Goal: Task Accomplishment & Management: Use online tool/utility

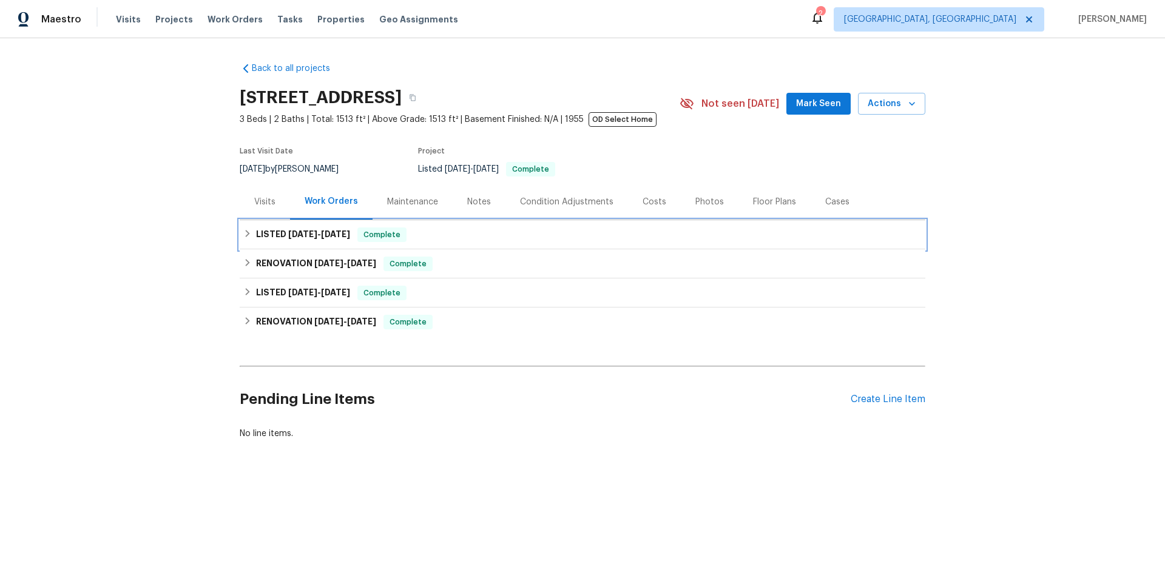
click at [309, 229] on h6 "LISTED [DATE] - [DATE]" at bounding box center [303, 235] width 94 height 15
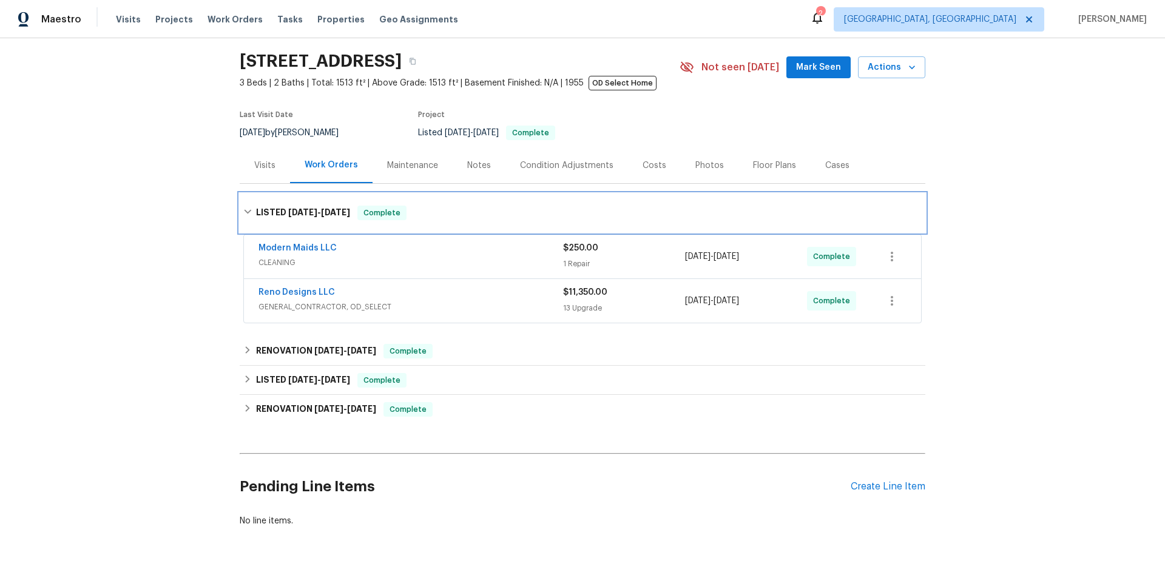
scroll to position [75, 0]
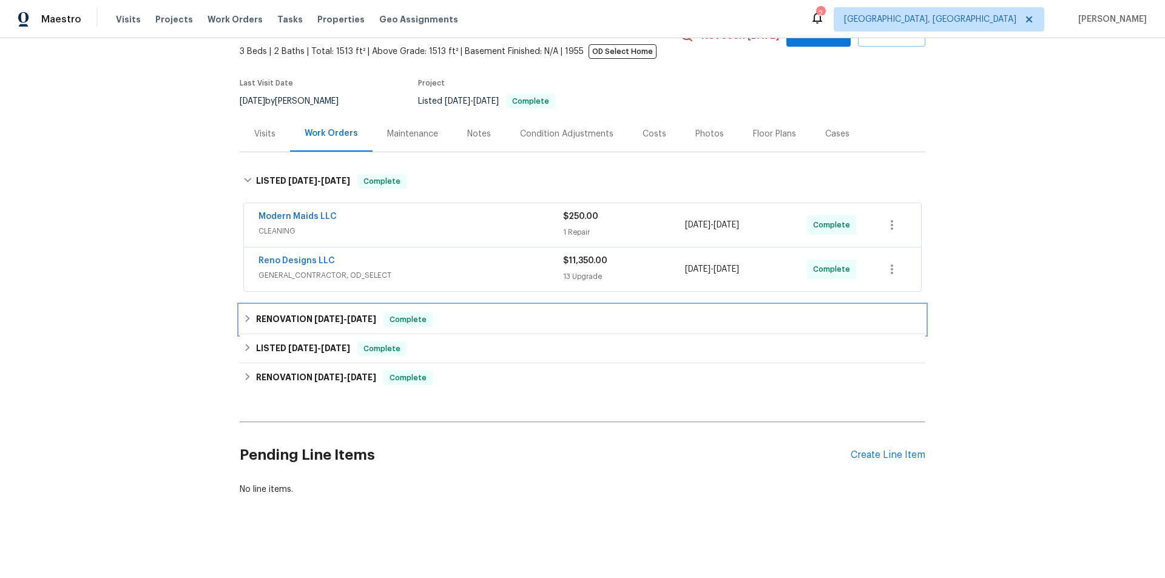
drag, startPoint x: 298, startPoint y: 313, endPoint x: 308, endPoint y: 363, distance: 51.3
click at [297, 313] on h6 "RENOVATION [DATE] - [DATE]" at bounding box center [316, 319] width 120 height 15
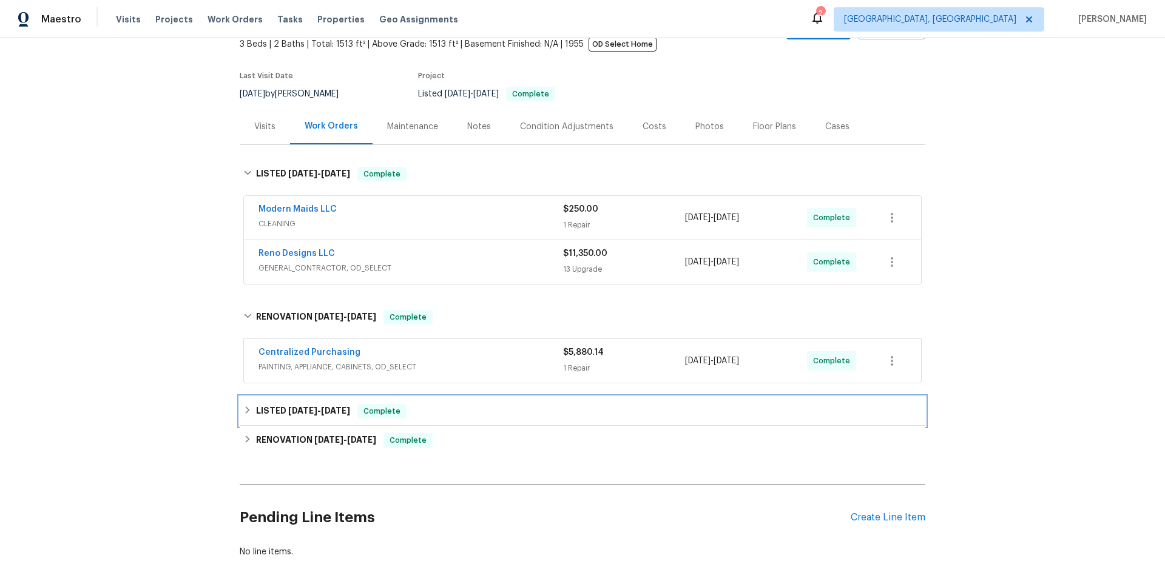
click at [292, 422] on div "LISTED [DATE] - [DATE] Complete" at bounding box center [583, 411] width 686 height 29
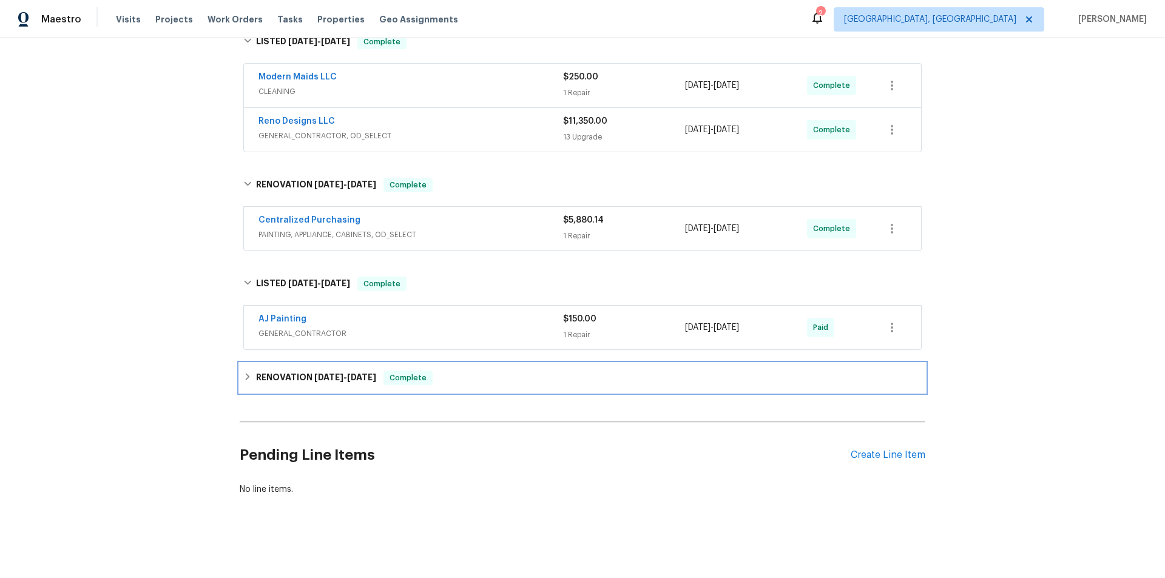
click at [292, 371] on h6 "RENOVATION [DATE] - [DATE]" at bounding box center [316, 378] width 120 height 15
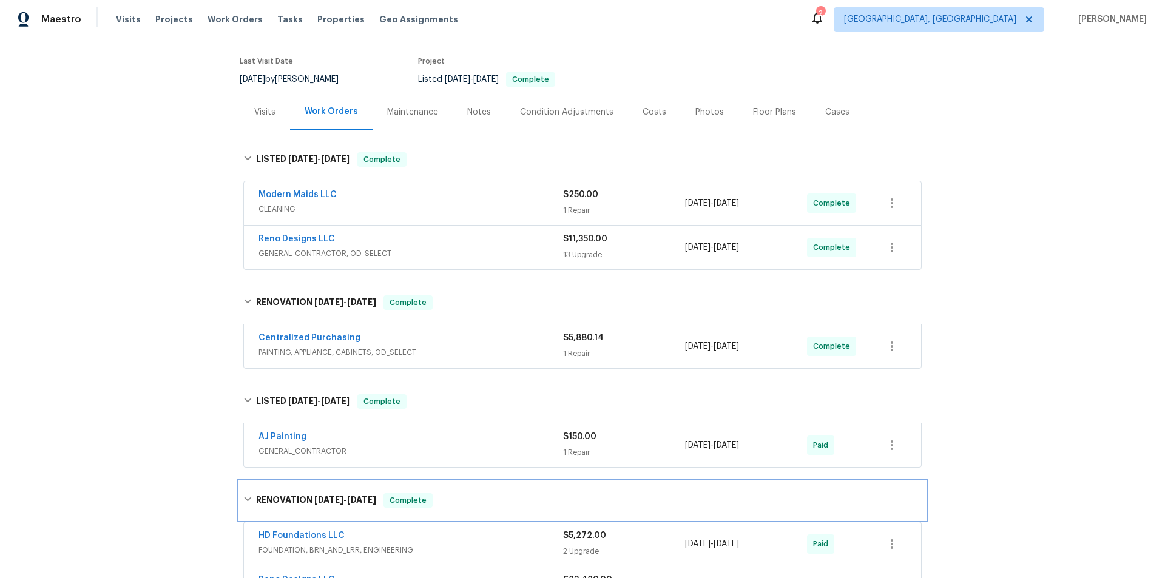
scroll to position [0, 0]
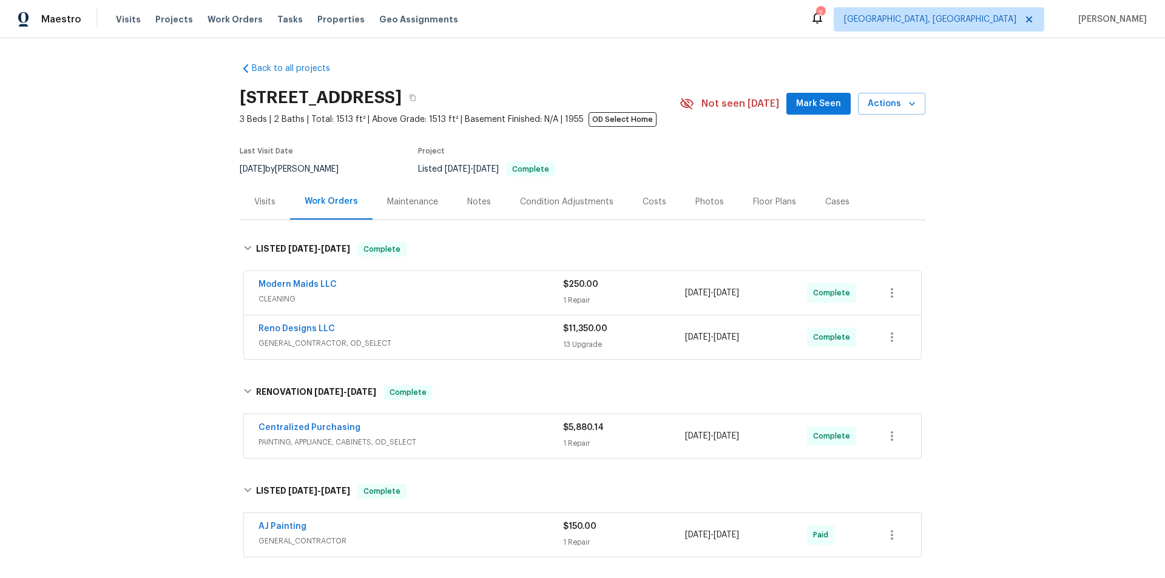
click at [169, 346] on div "Back to all projects [STREET_ADDRESS] 3 Beds | 2 Baths | Total: 1513 ft² | Abov…" at bounding box center [582, 308] width 1165 height 540
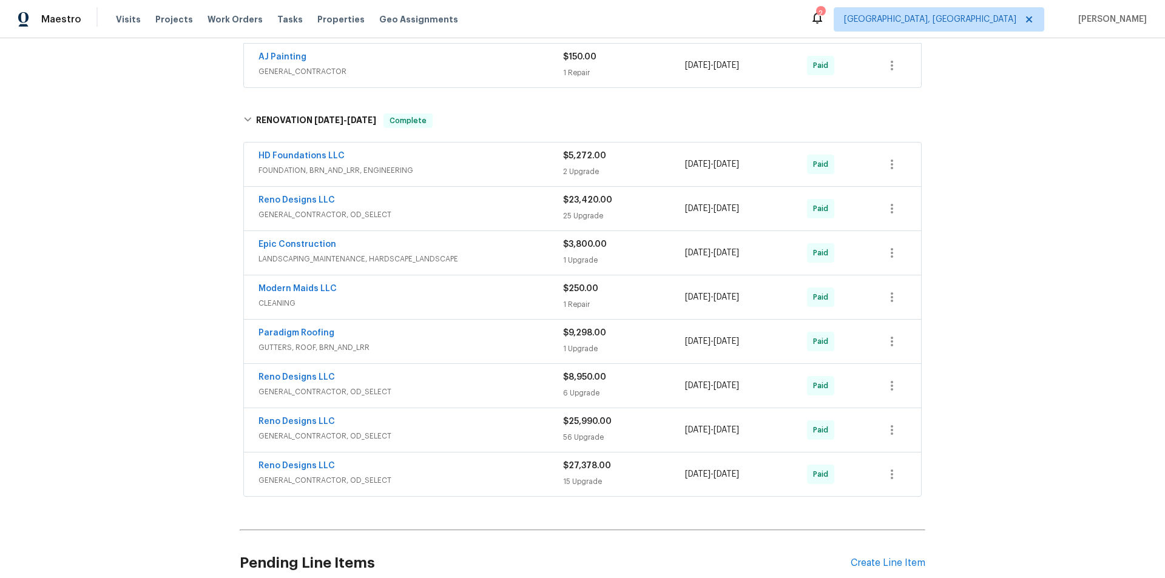
click at [111, 312] on div "Back to all projects 617 Ridgedale Dr, Richardson, TX 75080 3 Beds | 2 Baths | …" at bounding box center [582, 308] width 1165 height 540
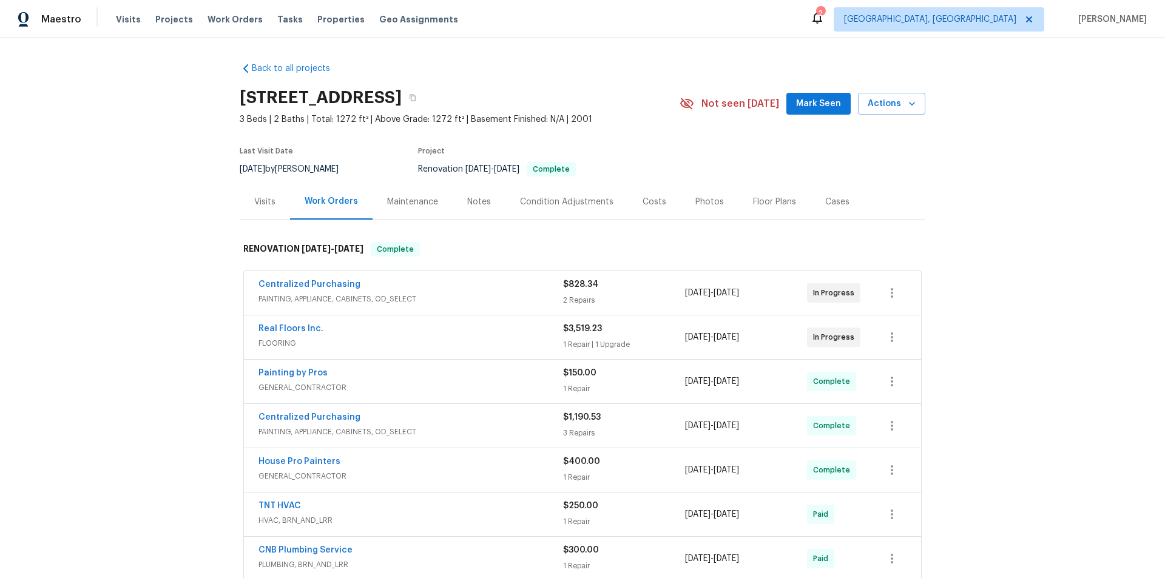
click at [150, 285] on div "Back to all projects 1202 52E Hwy, Portland, TN 37148 3 Beds | 2 Baths | Total:…" at bounding box center [582, 308] width 1165 height 540
click at [135, 262] on div "Back to all projects 1202 52E Hwy, Portland, TN 37148 3 Beds | 2 Baths | Total:…" at bounding box center [582, 308] width 1165 height 540
click at [143, 223] on div "Back to all projects 1202 52E Hwy, Portland, TN 37148 3 Beds | 2 Baths | Total:…" at bounding box center [582, 308] width 1165 height 540
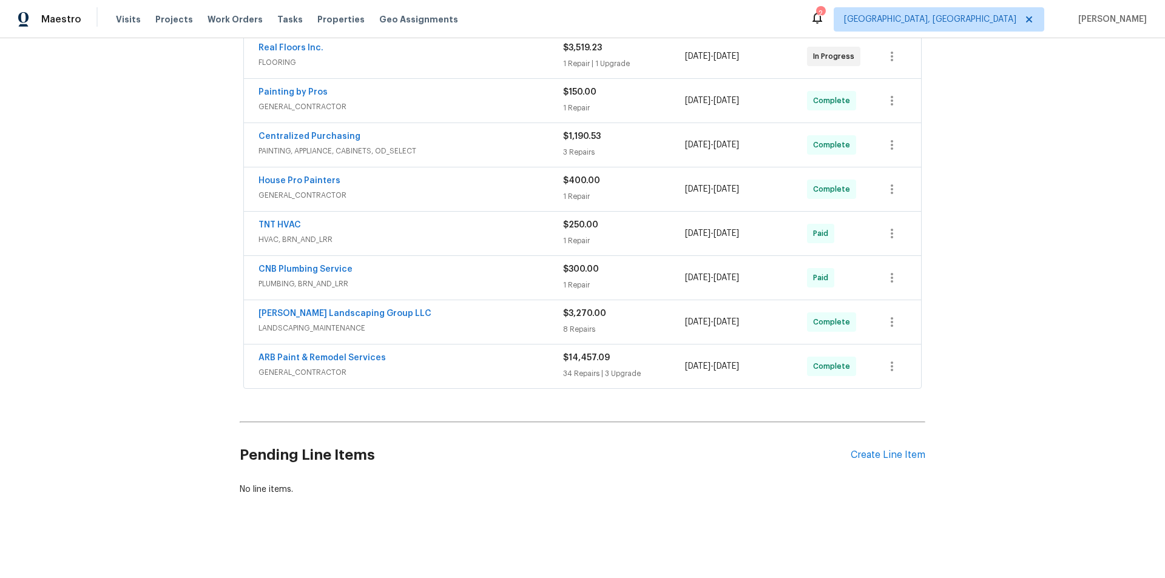
scroll to position [290, 0]
click at [135, 197] on div "Back to all projects 1202 52E Hwy, Portland, TN 37148 3 Beds | 2 Baths | Total:…" at bounding box center [582, 308] width 1165 height 540
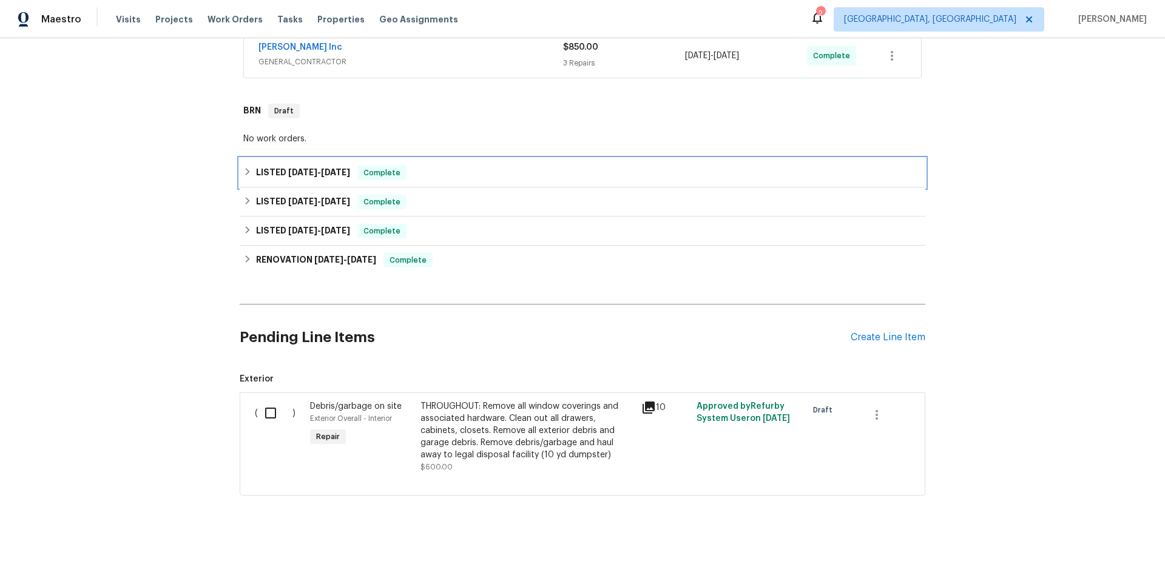
click at [319, 167] on h6 "LISTED 8/5/25 - 8/5/25" at bounding box center [303, 173] width 94 height 15
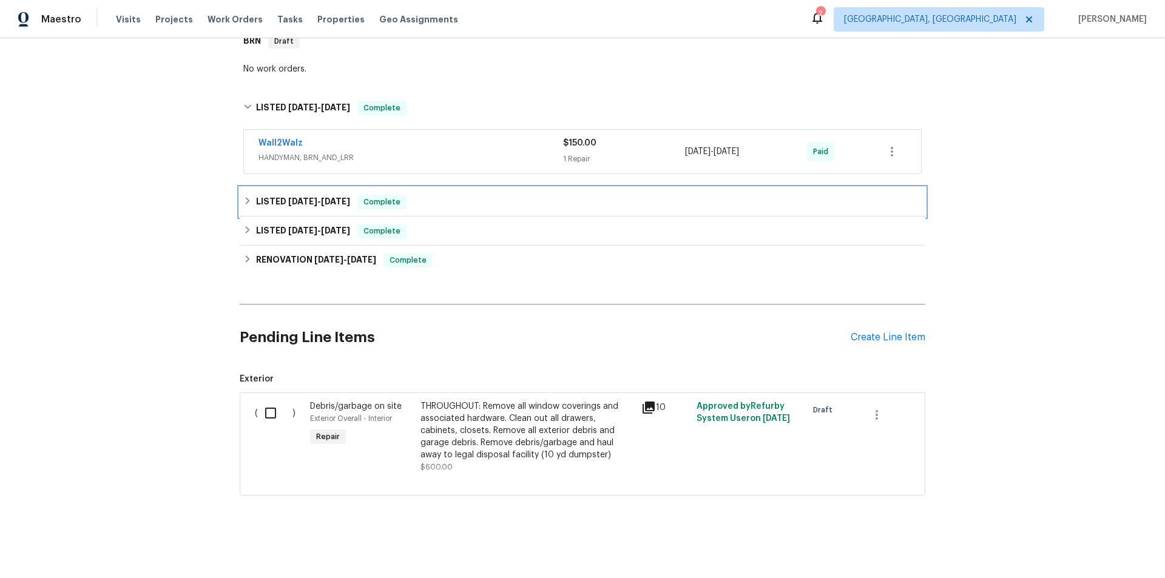
click at [311, 201] on h6 "LISTED 5/13/25 - 5/15/25" at bounding box center [303, 202] width 94 height 15
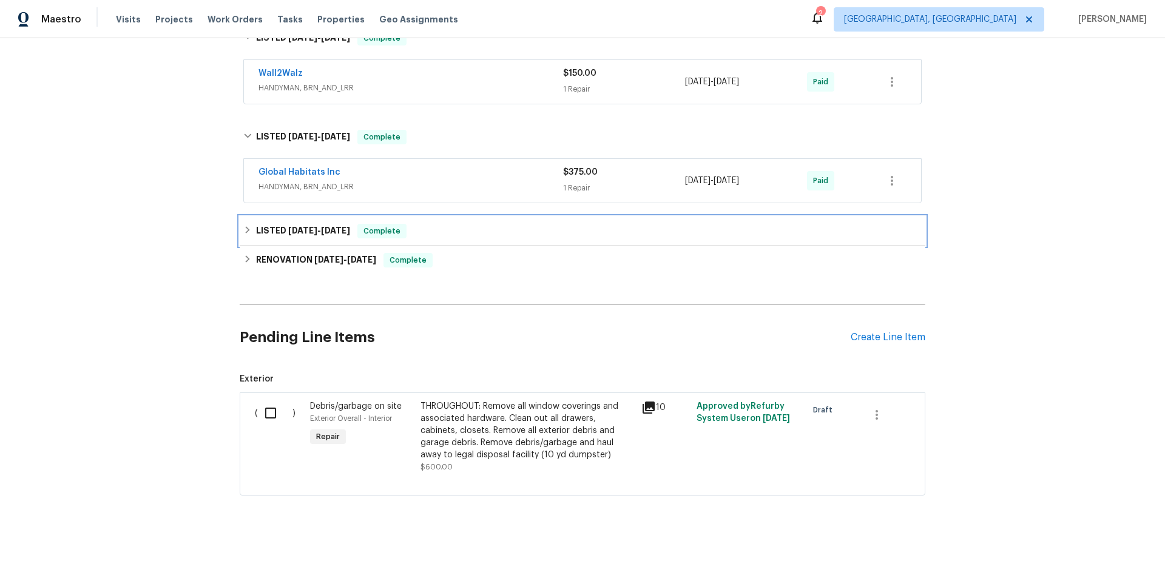
click at [312, 217] on div "LISTED 5/8/25 - 5/9/25 Complete" at bounding box center [583, 231] width 686 height 29
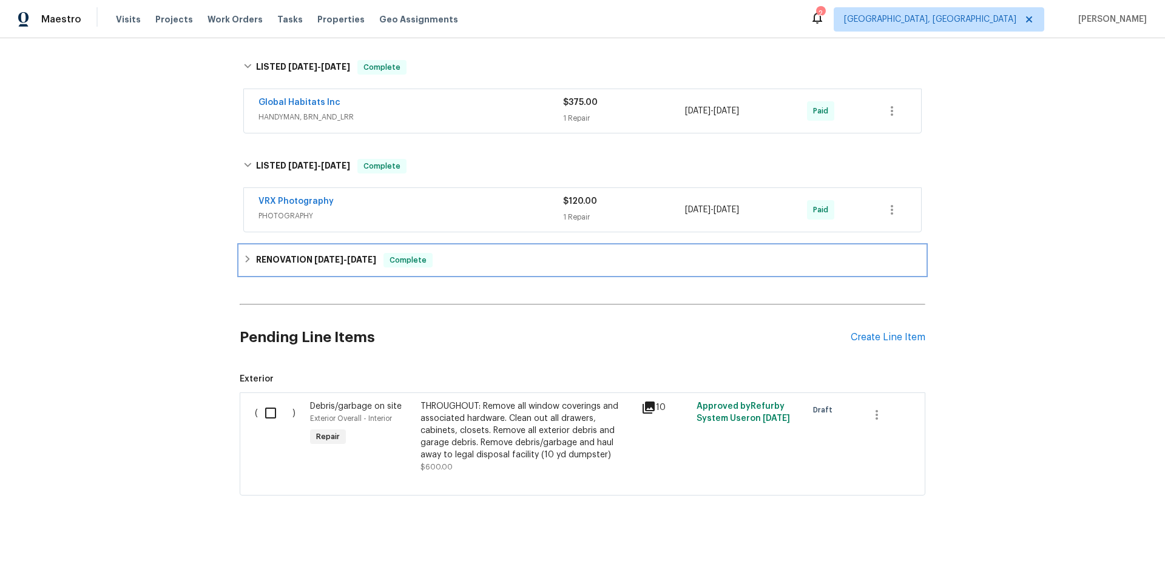
click at [324, 259] on div "RENOVATION 2/24/25 - 5/3/25 Complete" at bounding box center [583, 260] width 686 height 29
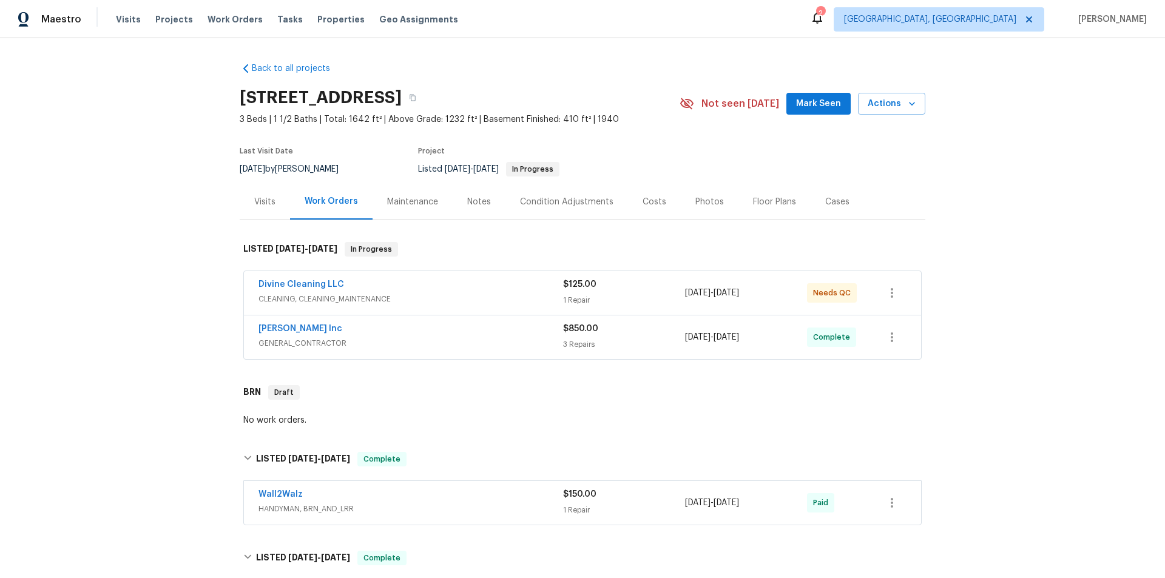
click at [155, 174] on div "Back to all projects 23112 Marlboro St, Dearborn, MI 48128 3 Beds | 1 1/2 Baths…" at bounding box center [582, 308] width 1165 height 540
click at [143, 268] on div "Back to all projects 23112 Marlboro St, Dearborn, MI 48128 3 Beds | 1 1/2 Baths…" at bounding box center [582, 308] width 1165 height 540
click at [111, 258] on div "Back to all projects 23112 Marlboro St, Dearborn, MI 48128 3 Beds | 1 1/2 Baths…" at bounding box center [582, 308] width 1165 height 540
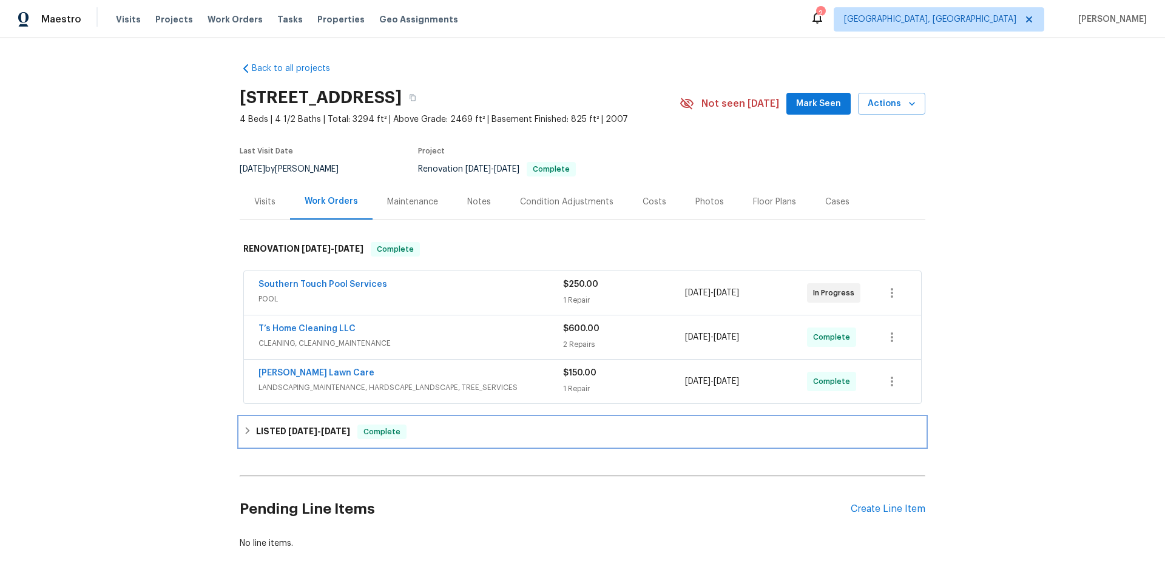
click at [274, 431] on h6 "LISTED 9/20/25 - 9/22/25" at bounding box center [303, 432] width 94 height 15
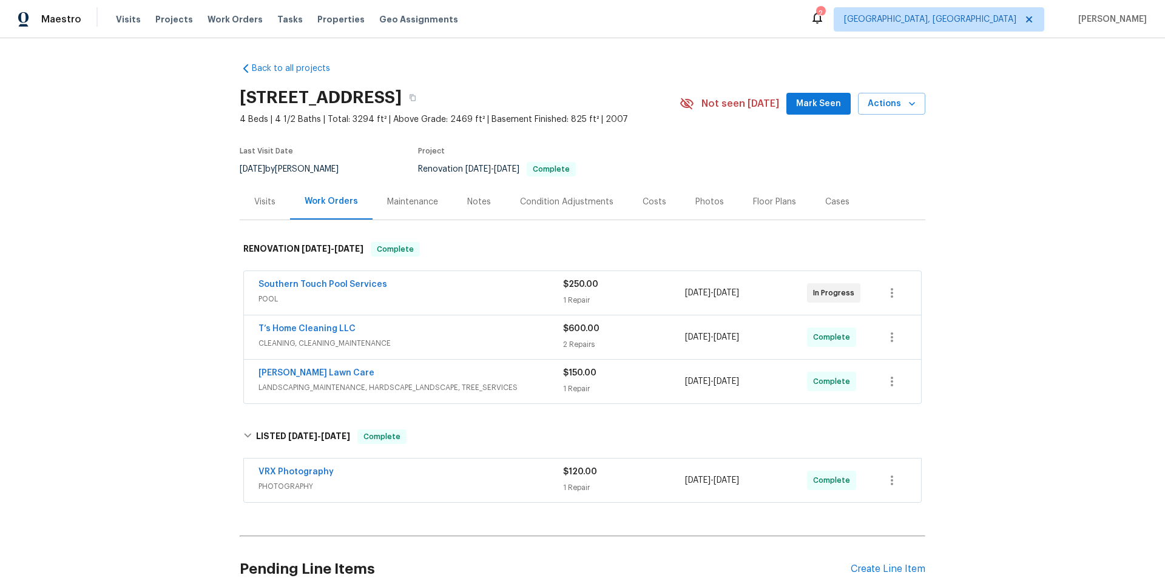
click at [164, 278] on div "Back to all projects 710 Mosswood Ln, Spartanburg, SC 29301 4 Beds | 4 1/2 Bath…" at bounding box center [582, 308] width 1165 height 540
click at [76, 385] on div "Back to all projects 710 Mosswood Ln, Spartanburg, SC 29301 4 Beds | 4 1/2 Bath…" at bounding box center [582, 308] width 1165 height 540
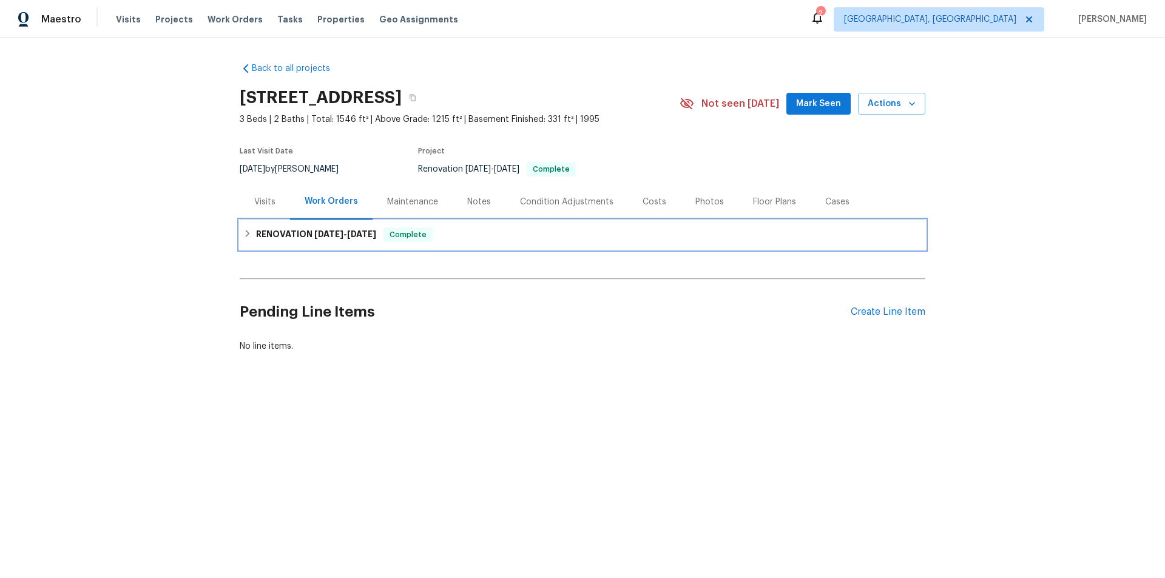
click at [326, 229] on h6 "RENOVATION 8/15/25 - 9/16/25" at bounding box center [316, 235] width 120 height 15
click at [309, 246] on div "RENOVATION 8/27/25 - 9/16/25 Complete" at bounding box center [583, 234] width 686 height 29
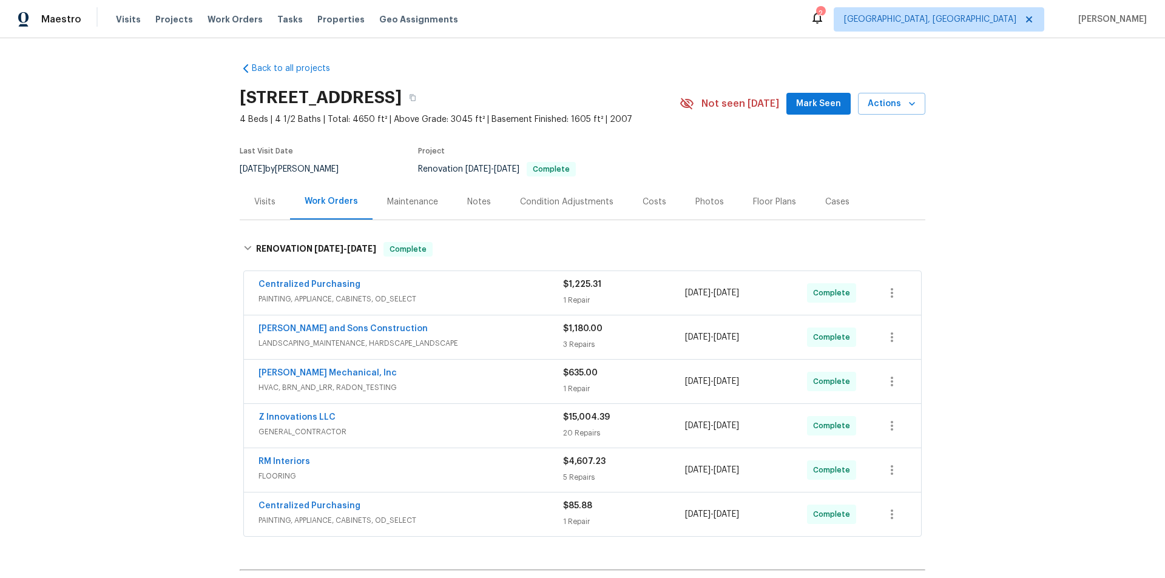
click at [146, 213] on div "Back to all projects 202 Hickory Nut Ln, Canton, GA 30115 4 Beds | 4 1/2 Baths …" at bounding box center [582, 308] width 1165 height 540
click at [170, 220] on div "Back to all projects 202 Hickory Nut Ln, Canton, GA 30115 4 Beds | 4 1/2 Baths …" at bounding box center [582, 308] width 1165 height 540
click at [126, 259] on div "Back to all projects 202 Hickory Nut Ln, Canton, GA 30115 4 Beds | 4 1/2 Baths …" at bounding box center [582, 308] width 1165 height 540
click at [95, 294] on div "Back to all projects 202 Hickory Nut Ln, Canton, GA 30115 4 Beds | 4 1/2 Baths …" at bounding box center [582, 308] width 1165 height 540
click at [177, 247] on div "Back to all projects 202 Hickory Nut Ln, Canton, GA 30115 4 Beds | 4 1/2 Baths …" at bounding box center [582, 308] width 1165 height 540
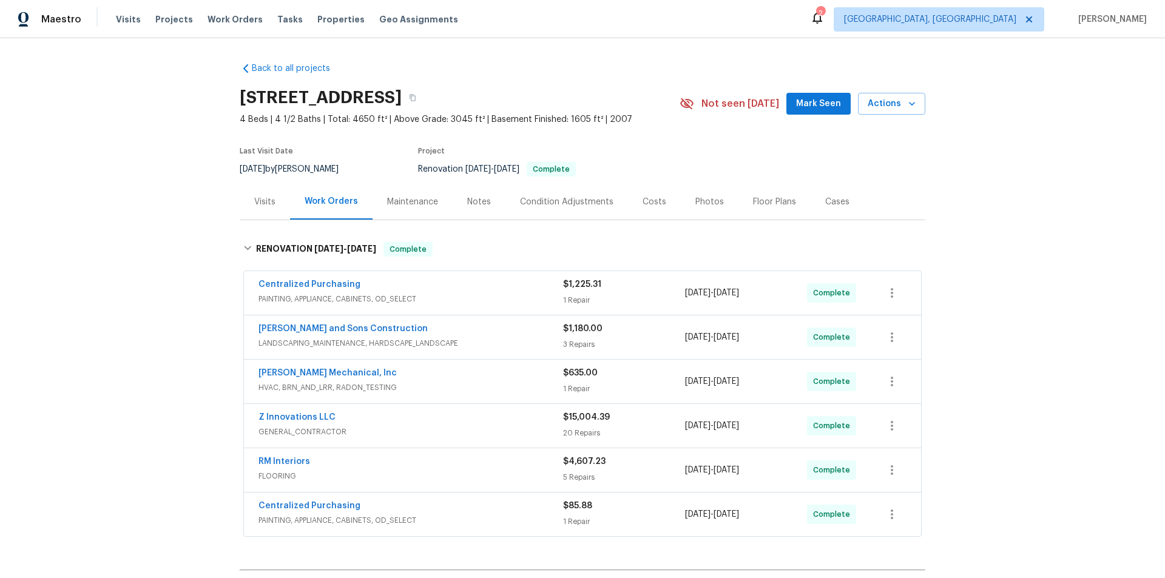
click at [140, 266] on div "Back to all projects 202 Hickory Nut Ln, Canton, GA 30115 4 Beds | 4 1/2 Baths …" at bounding box center [582, 308] width 1165 height 540
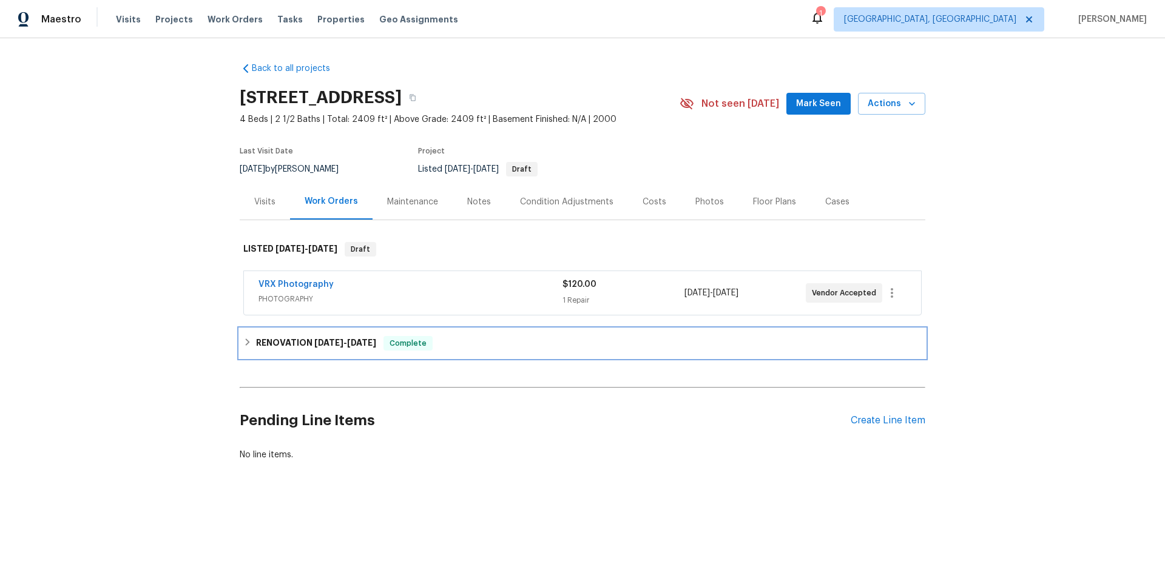
click at [297, 349] on h6 "RENOVATION [DATE] - [DATE]" at bounding box center [316, 343] width 120 height 15
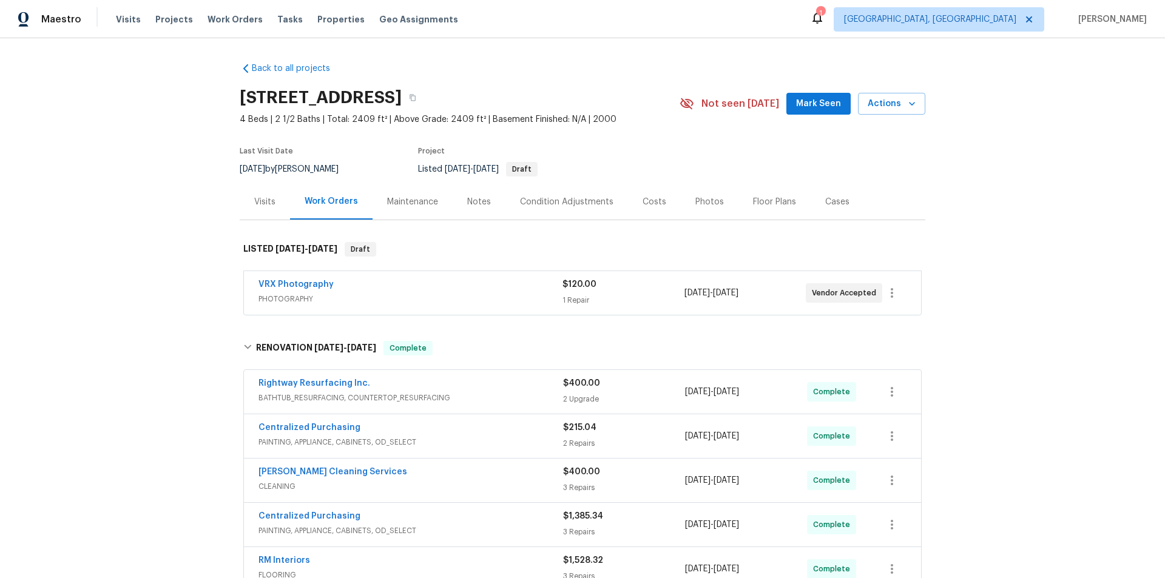
click at [146, 226] on div "Back to all projects [STREET_ADDRESS] 4 Beds | 2 1/2 Baths | Total: 2409 ft² | …" at bounding box center [582, 308] width 1165 height 540
click at [182, 258] on div "Back to all projects 3915 Cameron Run Ln, Matthews, NC 28105 4 Beds | 2 1/2 Bat…" at bounding box center [582, 308] width 1165 height 540
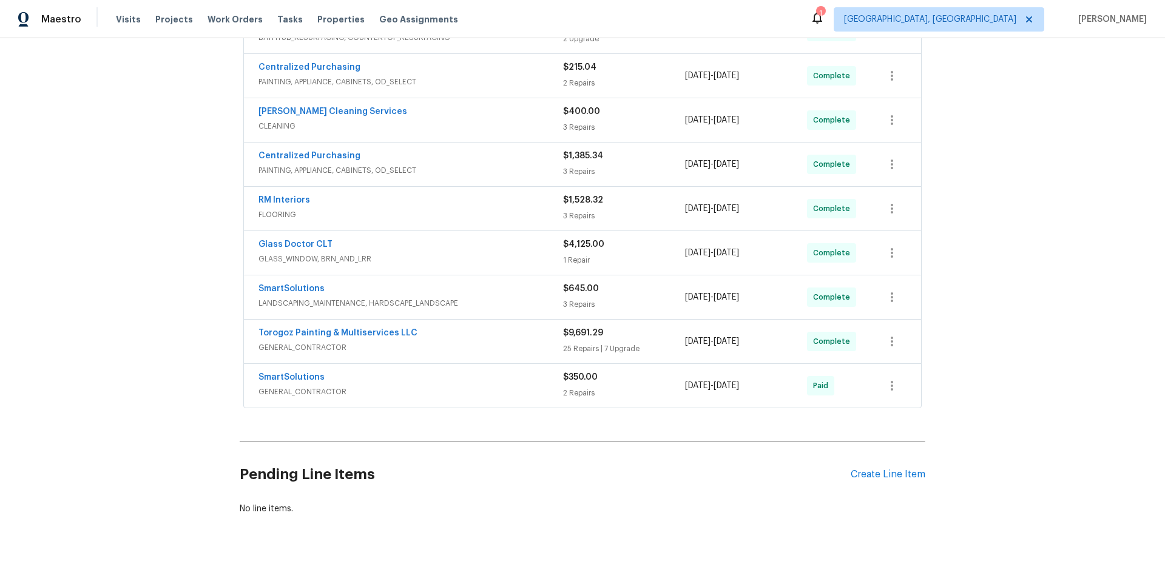
click at [150, 254] on div "Back to all projects 3915 Cameron Run Ln, Matthews, NC 28105 4 Beds | 2 1/2 Bat…" at bounding box center [582, 308] width 1165 height 540
click at [146, 207] on div "Back to all projects 3915 Cameron Run Ln, Matthews, NC 28105 4 Beds | 2 1/2 Bat…" at bounding box center [582, 308] width 1165 height 540
click at [147, 192] on div "Back to all projects 3915 Cameron Run Ln, Matthews, NC 28105 4 Beds | 2 1/2 Bat…" at bounding box center [582, 308] width 1165 height 540
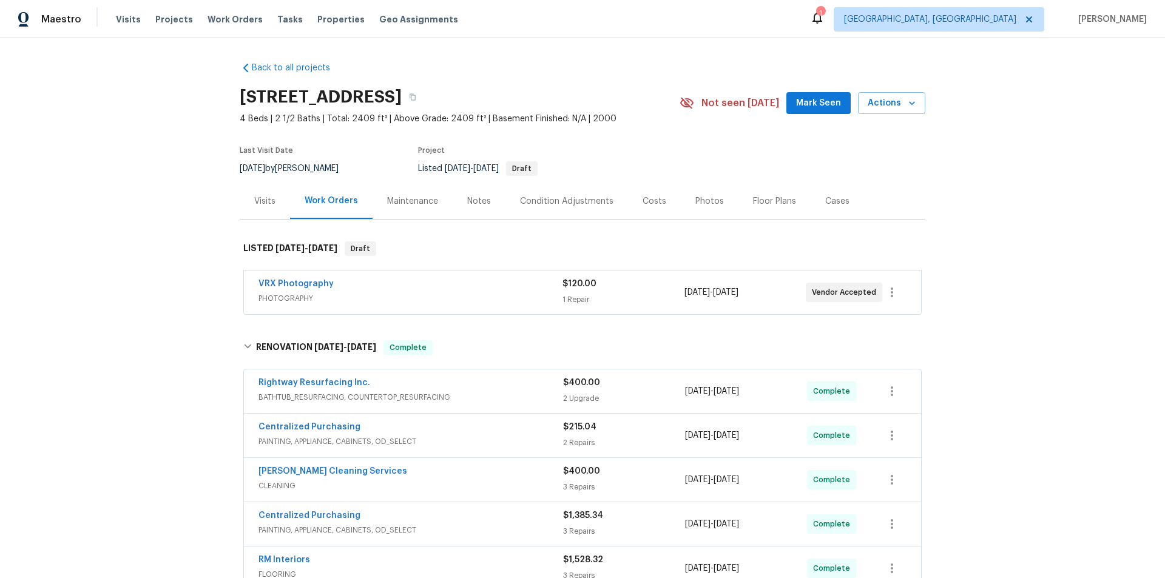
scroll to position [0, 0]
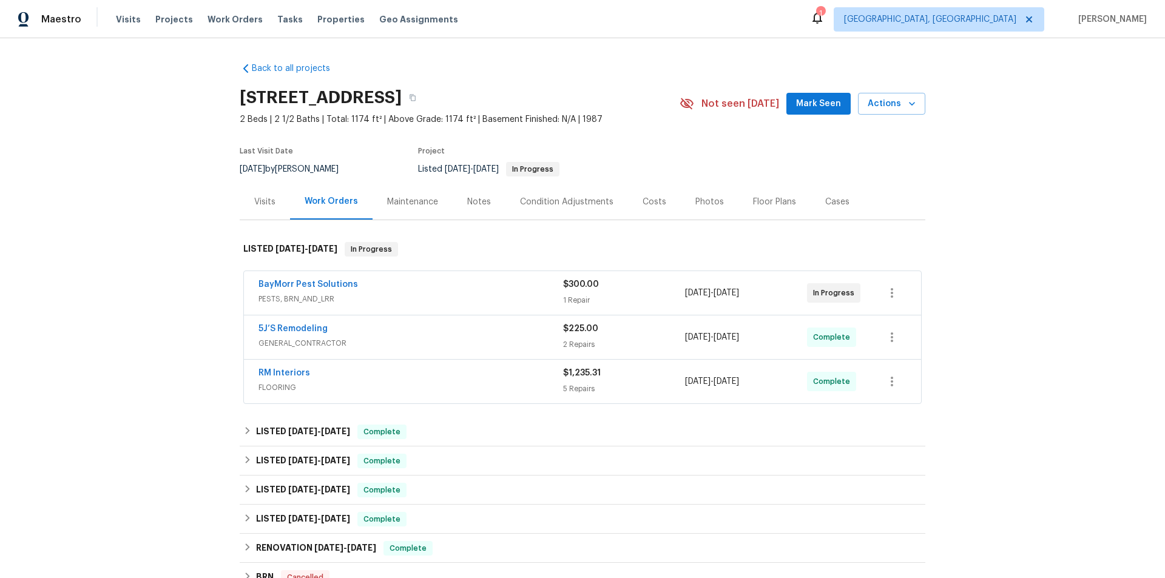
drag, startPoint x: 259, startPoint y: 416, endPoint x: 260, endPoint y: 435, distance: 18.8
click at [259, 421] on div "Back to all projects 1089 Brittwood Pl, Norcross, GA 30093 2 Beds | 2 1/2 Baths…" at bounding box center [583, 379] width 686 height 652
drag, startPoint x: 260, startPoint y: 435, endPoint x: 350, endPoint y: 403, distance: 95.4
click at [260, 436] on h6 "LISTED 9/10/25 - 9/12/25" at bounding box center [303, 432] width 94 height 15
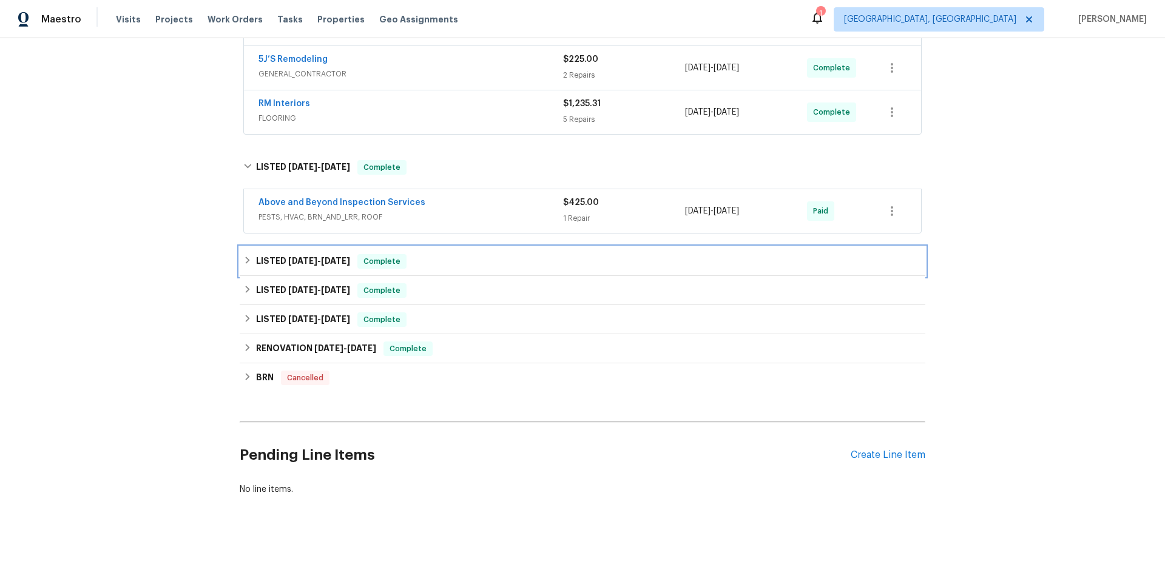
drag, startPoint x: 299, startPoint y: 252, endPoint x: 303, endPoint y: 262, distance: 10.6
click at [299, 257] on span "5/19/25" at bounding box center [302, 261] width 29 height 8
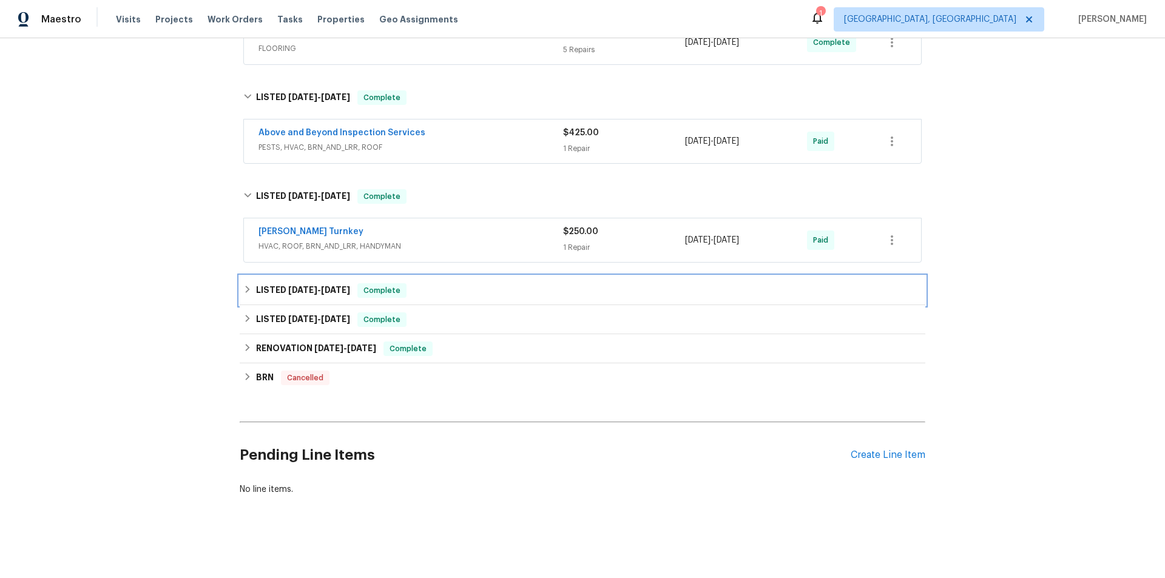
drag, startPoint x: 298, startPoint y: 289, endPoint x: 304, endPoint y: 293, distance: 7.1
click at [298, 289] on h6 "LISTED 3/13/25 - 3/15/25" at bounding box center [303, 290] width 94 height 15
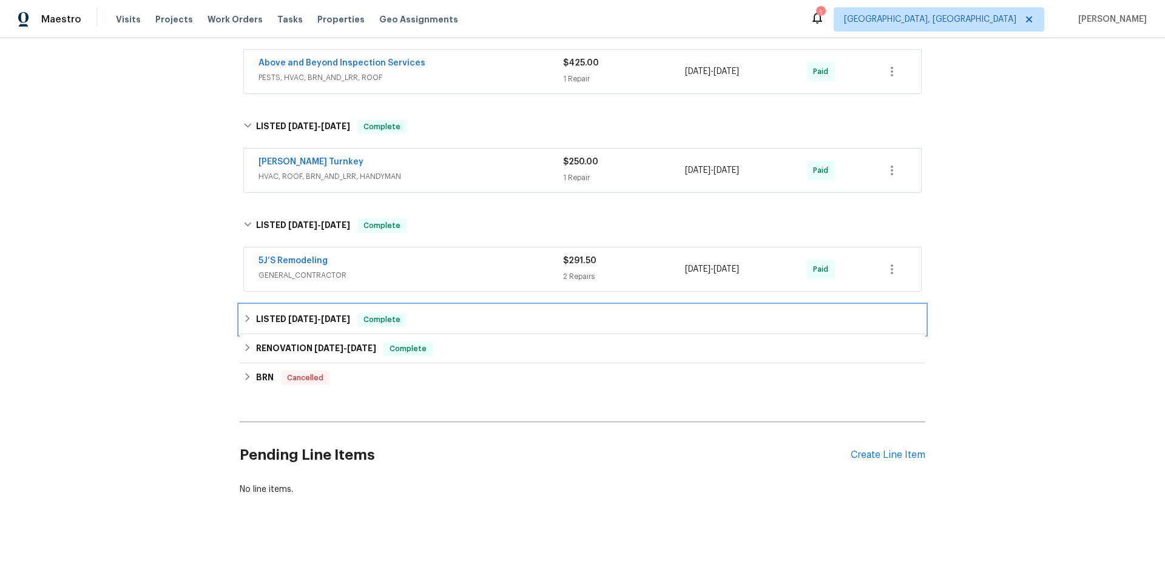
click at [305, 317] on h6 "LISTED 1/31/25 - 2/20/25" at bounding box center [303, 319] width 94 height 15
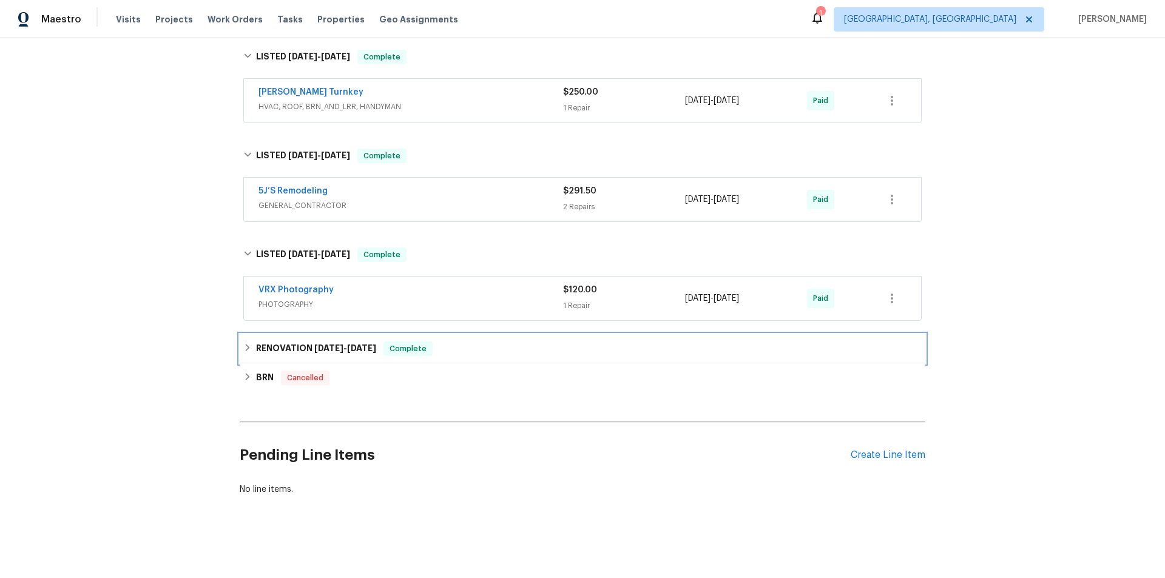
click at [247, 344] on div "RENOVATION 1/24/25 - 1/29/25 Complete" at bounding box center [582, 349] width 678 height 15
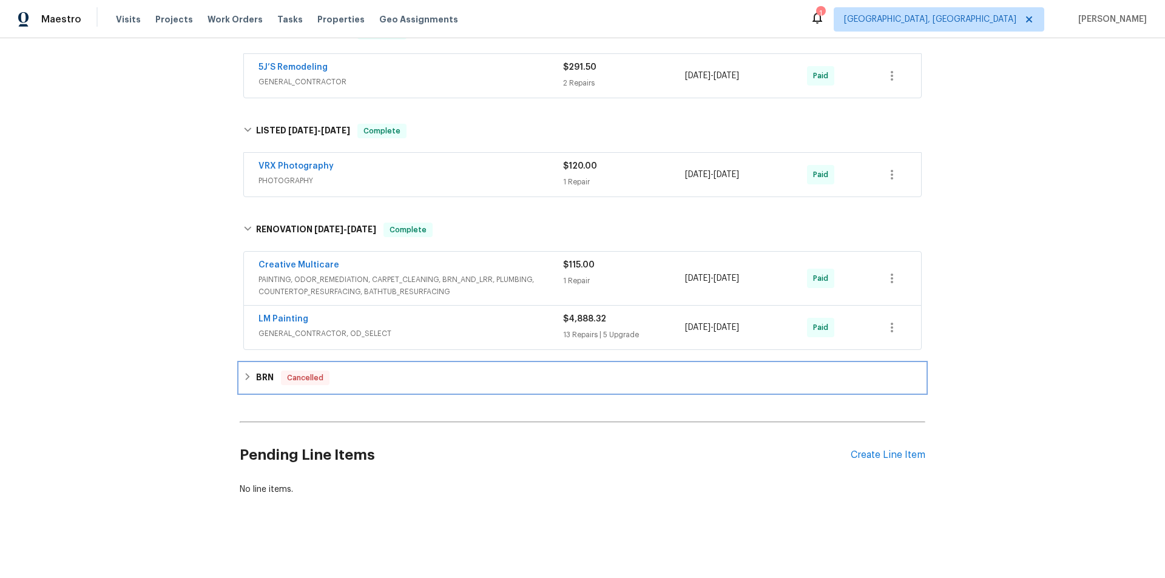
click at [248, 371] on div "BRN Cancelled" at bounding box center [582, 378] width 678 height 15
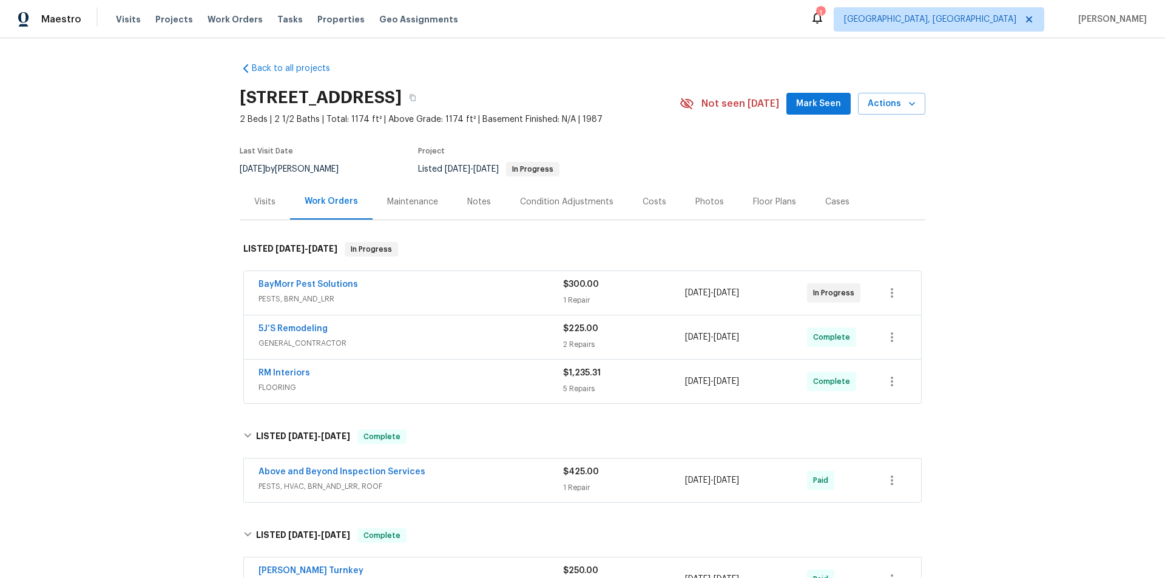
click at [154, 285] on div "Back to all projects 1089 Brittwood Pl, Norcross, GA 30093 2 Beds | 2 1/2 Baths…" at bounding box center [582, 308] width 1165 height 540
click at [173, 197] on div "Back to all projects 1089 Brittwood Pl, Norcross, GA 30093 2 Beds | 2 1/2 Baths…" at bounding box center [582, 308] width 1165 height 540
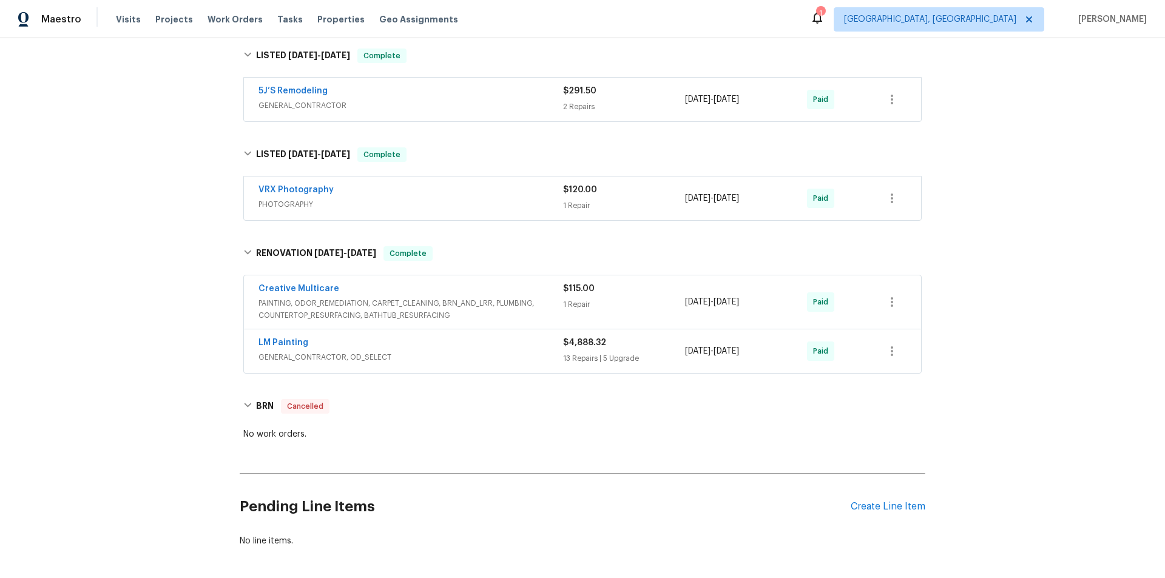
click at [109, 304] on div "Back to all projects 1089 Brittwood Pl, Norcross, GA 30093 2 Beds | 2 1/2 Baths…" at bounding box center [582, 308] width 1165 height 540
click at [154, 277] on div "Back to all projects 1089 Brittwood Pl, Norcross, GA 30093 2 Beds | 2 1/2 Baths…" at bounding box center [582, 308] width 1165 height 540
click at [195, 275] on div "Back to all projects 1089 Brittwood Pl, Norcross, GA 30093 2 Beds | 2 1/2 Baths…" at bounding box center [582, 308] width 1165 height 540
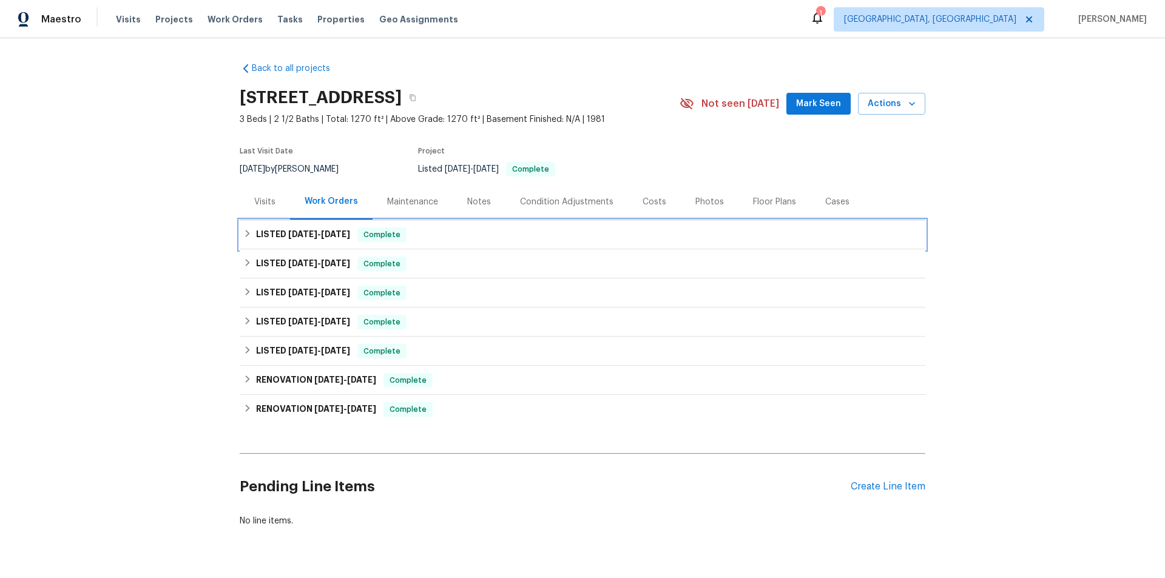
click at [256, 237] on h6 "LISTED [DATE] - [DATE]" at bounding box center [303, 235] width 94 height 15
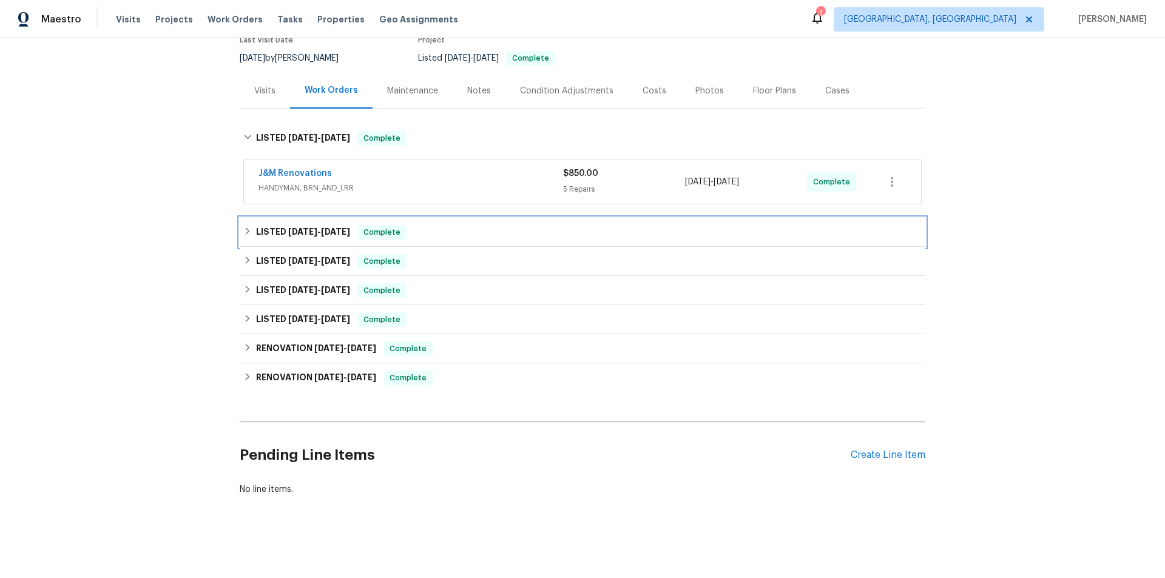
click at [250, 235] on div "LISTED [DATE] - [DATE] Complete" at bounding box center [583, 232] width 686 height 29
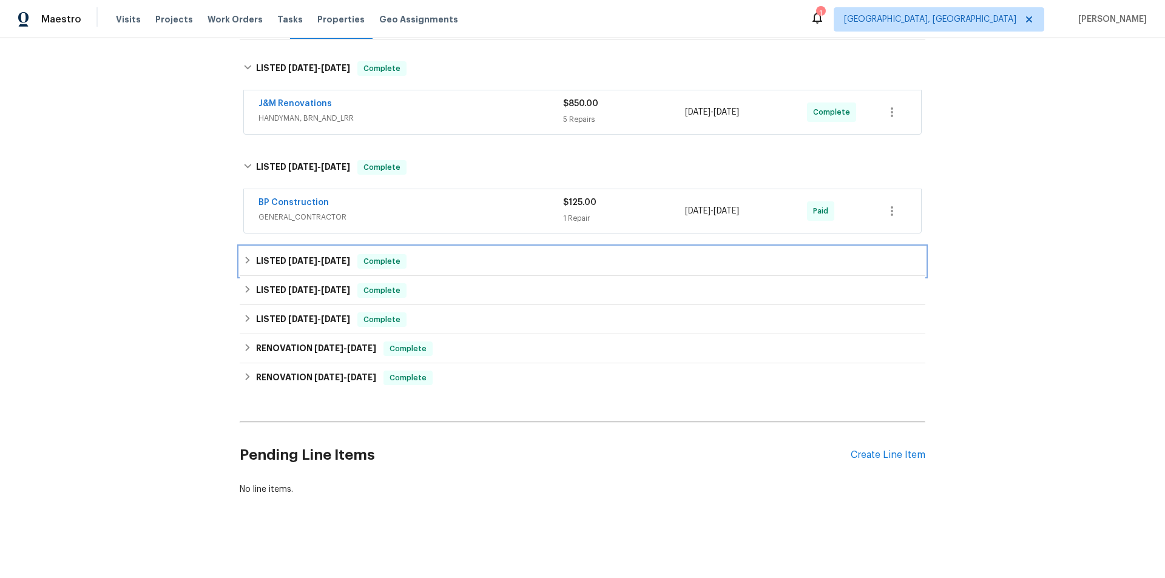
drag, startPoint x: 254, startPoint y: 250, endPoint x: 254, endPoint y: 282, distance: 31.6
click at [256, 254] on h6 "LISTED [DATE] - [DATE]" at bounding box center [303, 261] width 94 height 15
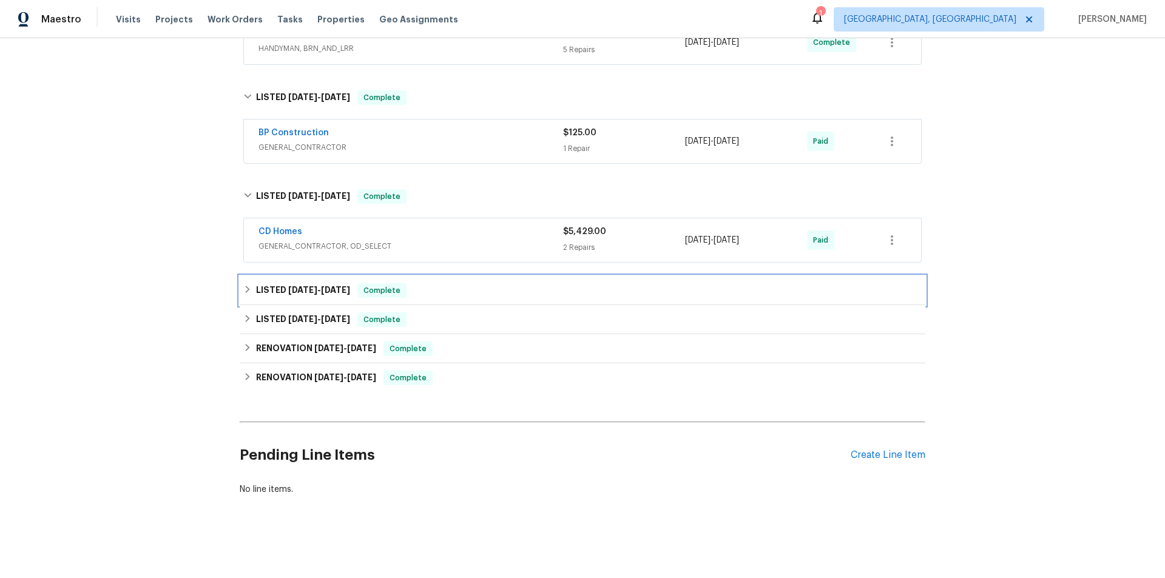
click at [262, 292] on h6 "LISTED 2/21/25 - 2/24/25" at bounding box center [303, 290] width 94 height 15
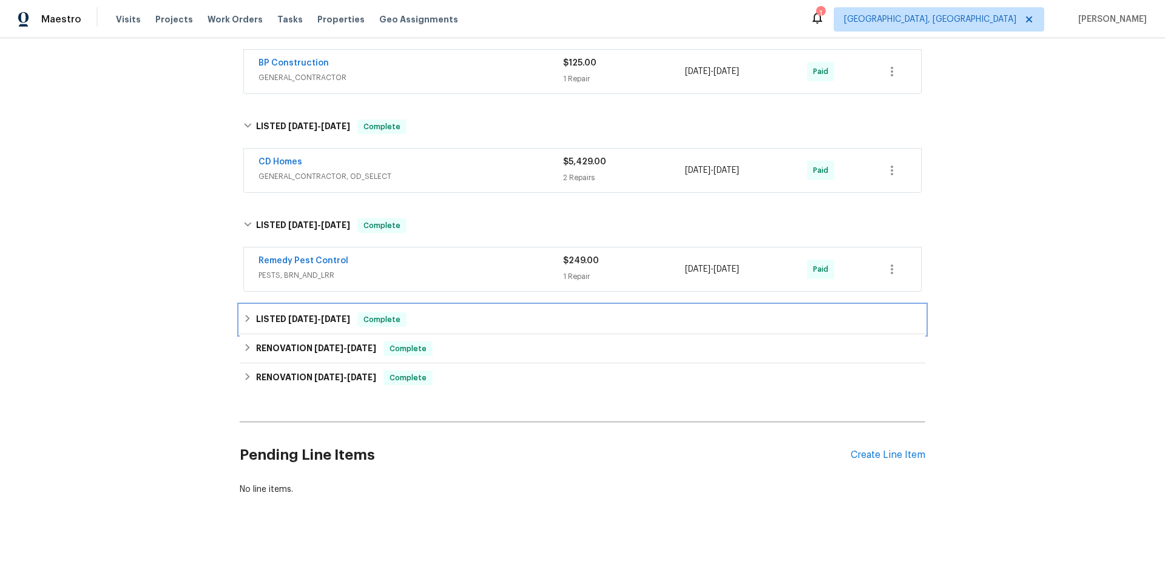
drag, startPoint x: 260, startPoint y: 307, endPoint x: 255, endPoint y: 311, distance: 6.5
click at [260, 312] on h6 "LISTED 2/10/25 - 2/13/25" at bounding box center [303, 319] width 94 height 15
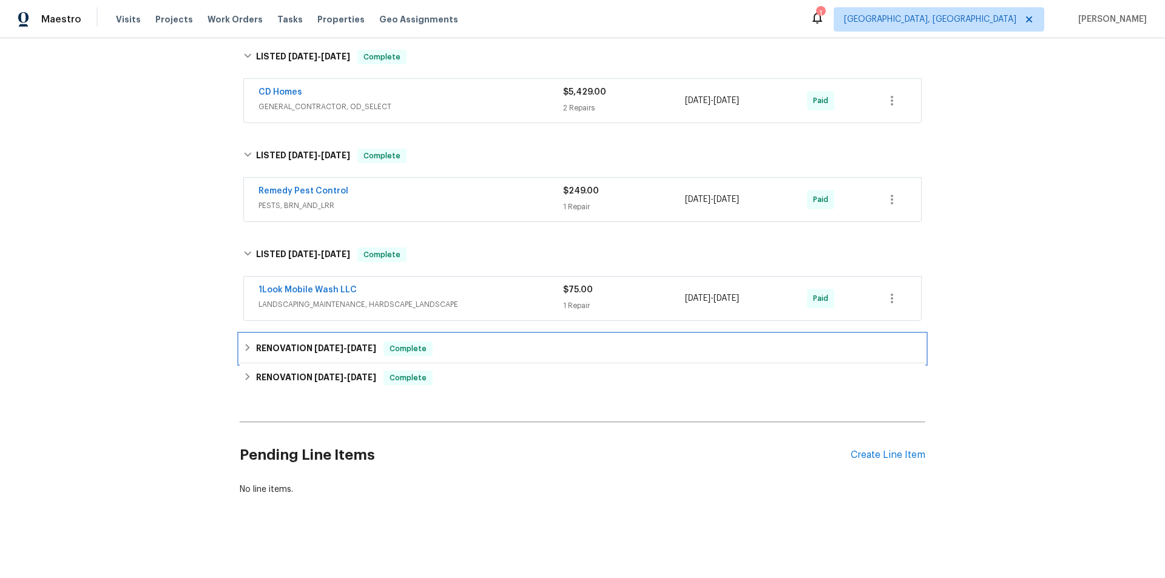
click at [260, 342] on h6 "RENOVATION 7/25/24 - 7/26/24" at bounding box center [316, 349] width 120 height 15
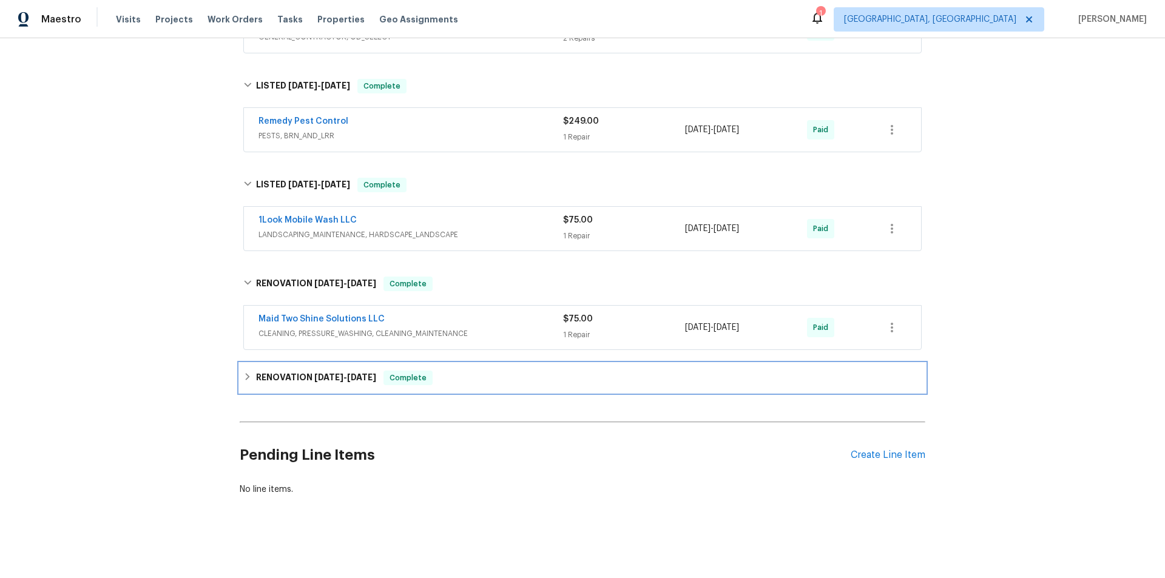
click at [251, 373] on div "RENOVATION 7/16/24 - 8/18/24 Complete" at bounding box center [582, 378] width 678 height 15
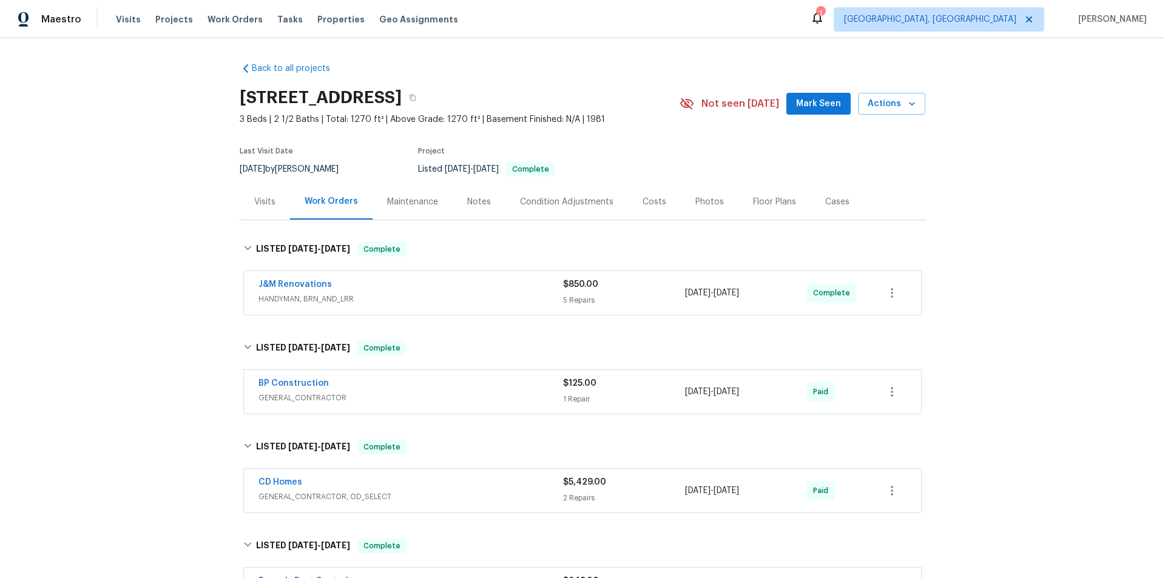
click at [163, 245] on div "Back to all projects 6003 Heath Valley Rd, Charlotte, NC 28210 3 Beds | 2 1/2 B…" at bounding box center [582, 308] width 1165 height 540
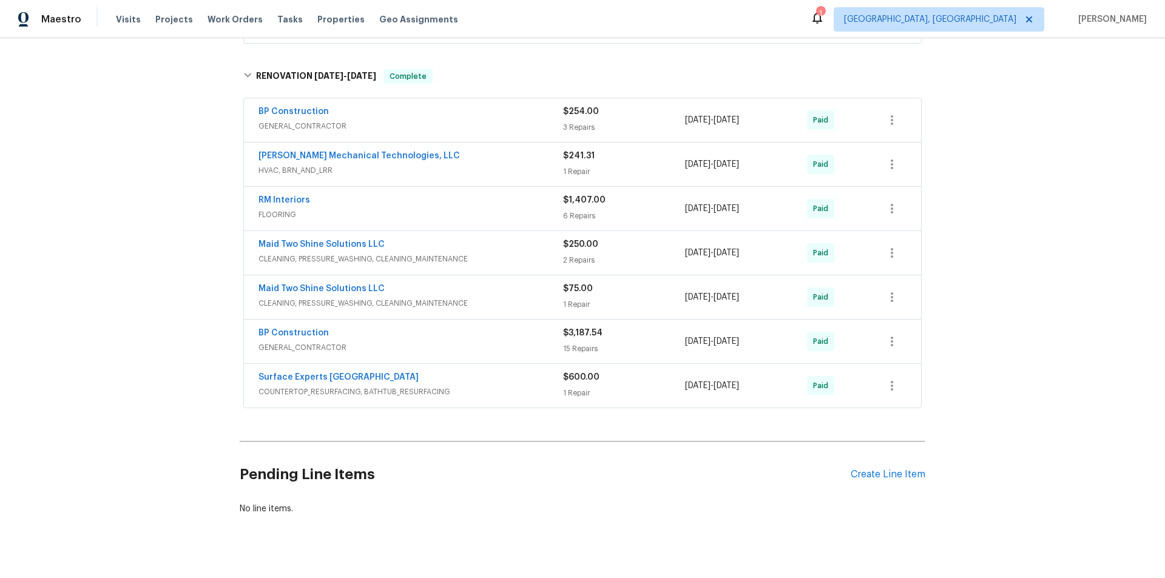
scroll to position [490, 0]
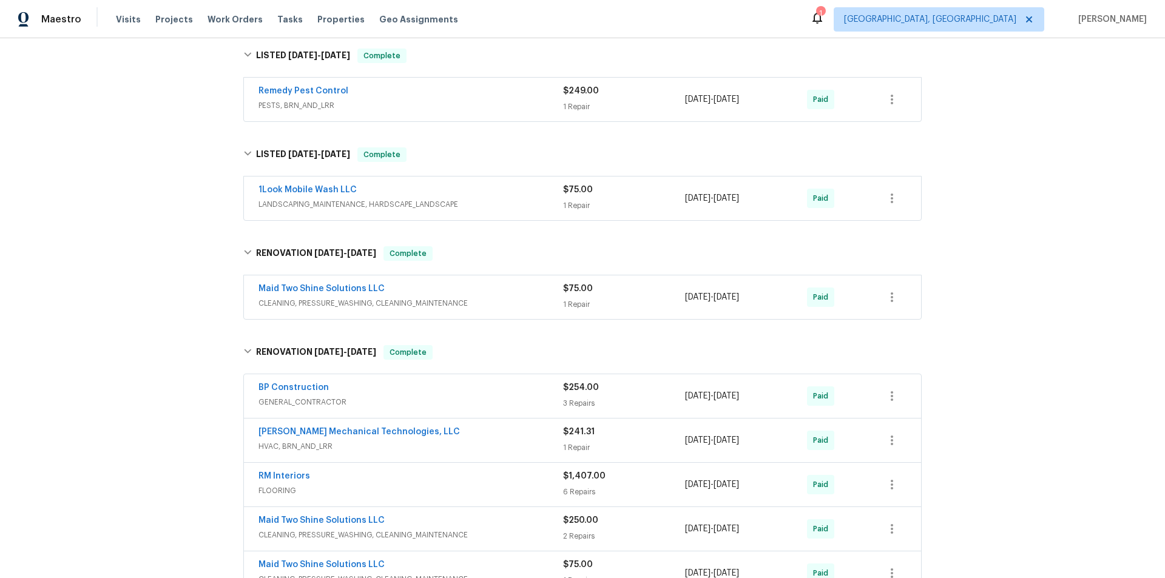
click at [77, 258] on div "Back to all projects 6003 Heath Valley Rd, Charlotte, NC 28210 3 Beds | 2 1/2 B…" at bounding box center [582, 308] width 1165 height 540
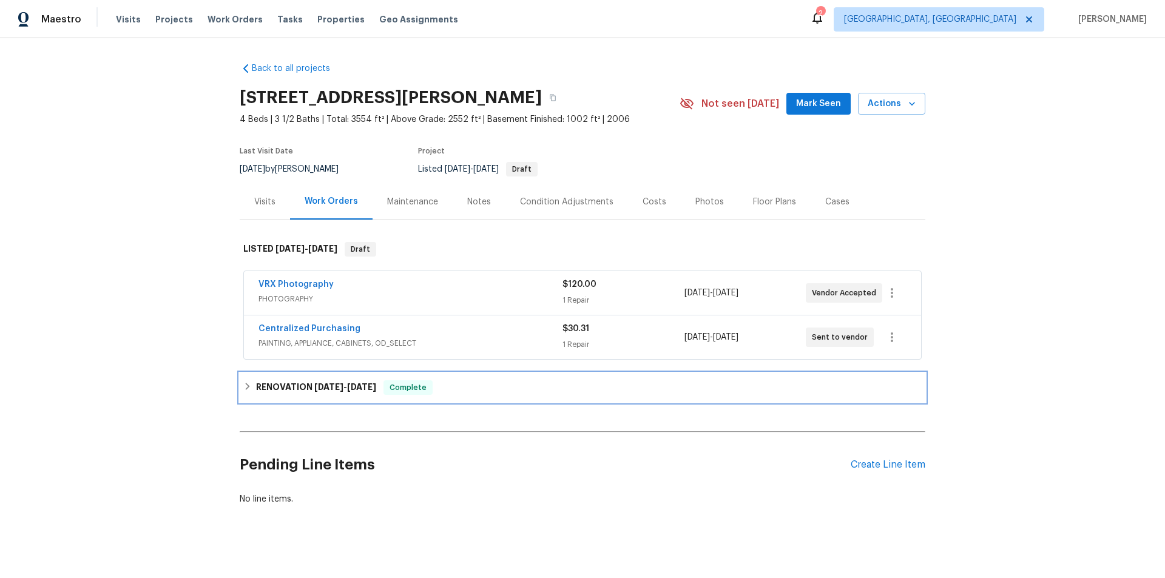
click at [263, 396] on div "RENOVATION [DATE] - [DATE] Complete" at bounding box center [583, 387] width 686 height 29
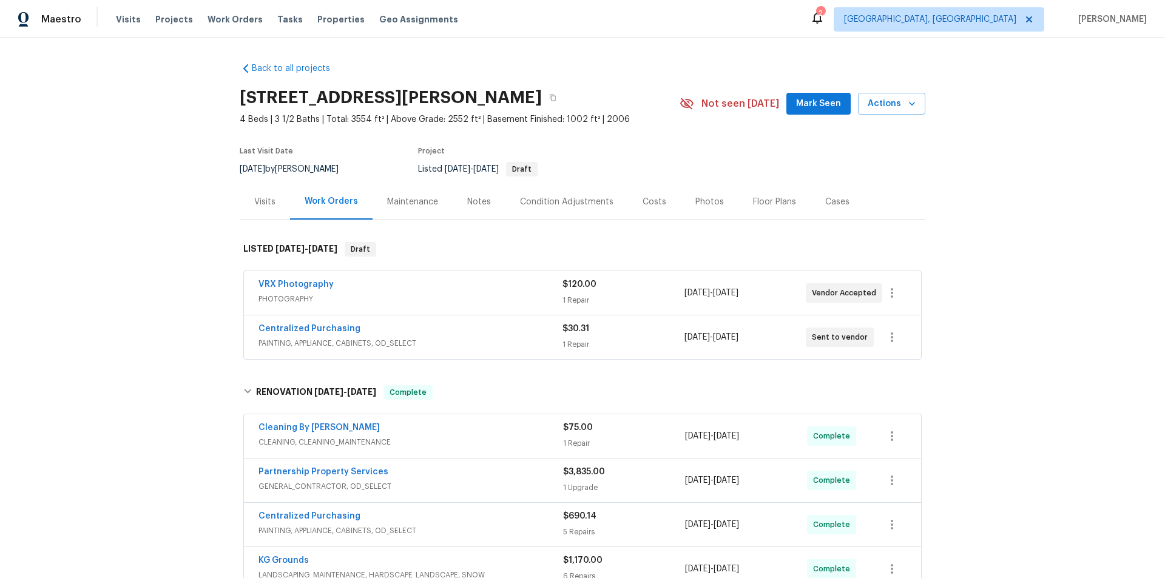
click at [135, 323] on div "Back to all projects 7795 Rock Port Way, West Chester, OH 45069 4 Beds | 3 1/2 …" at bounding box center [582, 308] width 1165 height 540
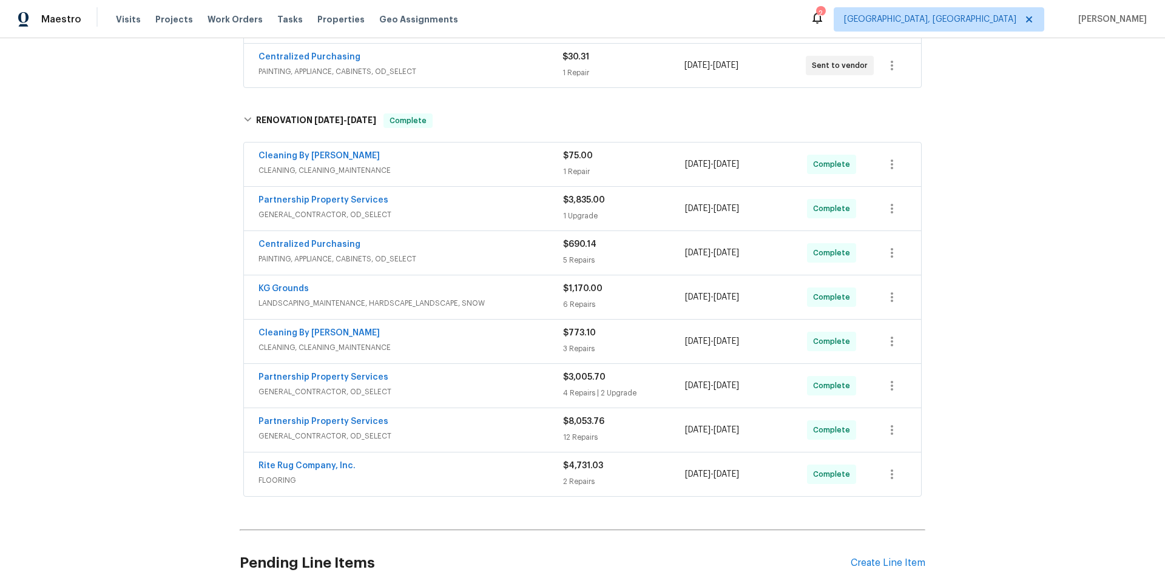
click at [121, 268] on div "Back to all projects 7795 Rock Port Way, West Chester, OH 45069 4 Beds | 3 1/2 …" at bounding box center [582, 308] width 1165 height 540
click at [161, 302] on div "Back to all projects 7795 Rock Port Way, West Chester, OH 45069 4 Beds | 3 1/2 …" at bounding box center [582, 308] width 1165 height 540
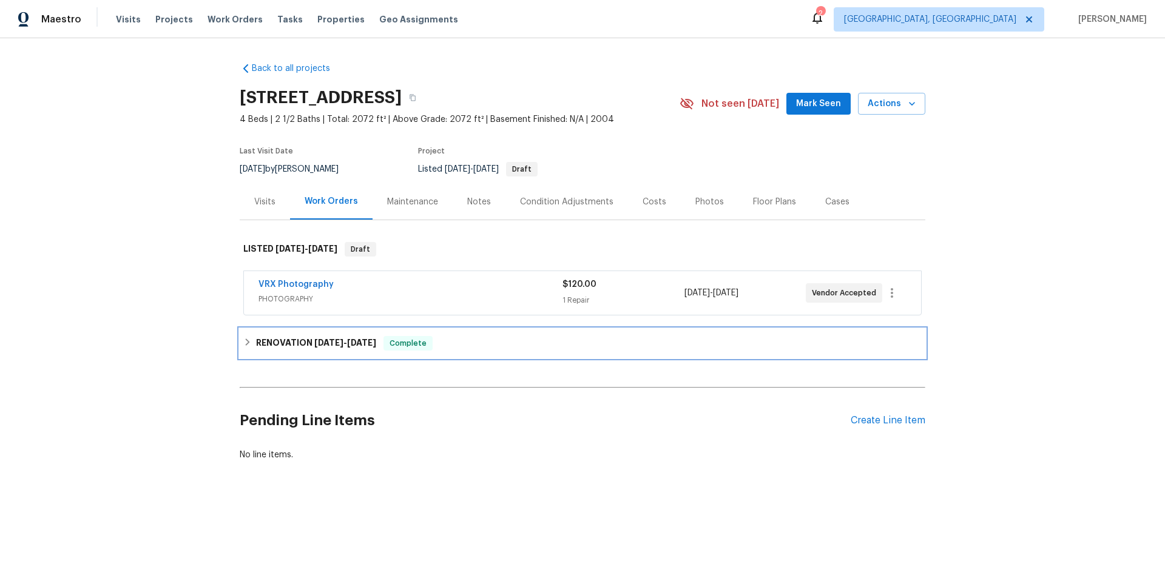
click at [256, 337] on h6 "RENOVATION [DATE] - [DATE]" at bounding box center [316, 343] width 120 height 15
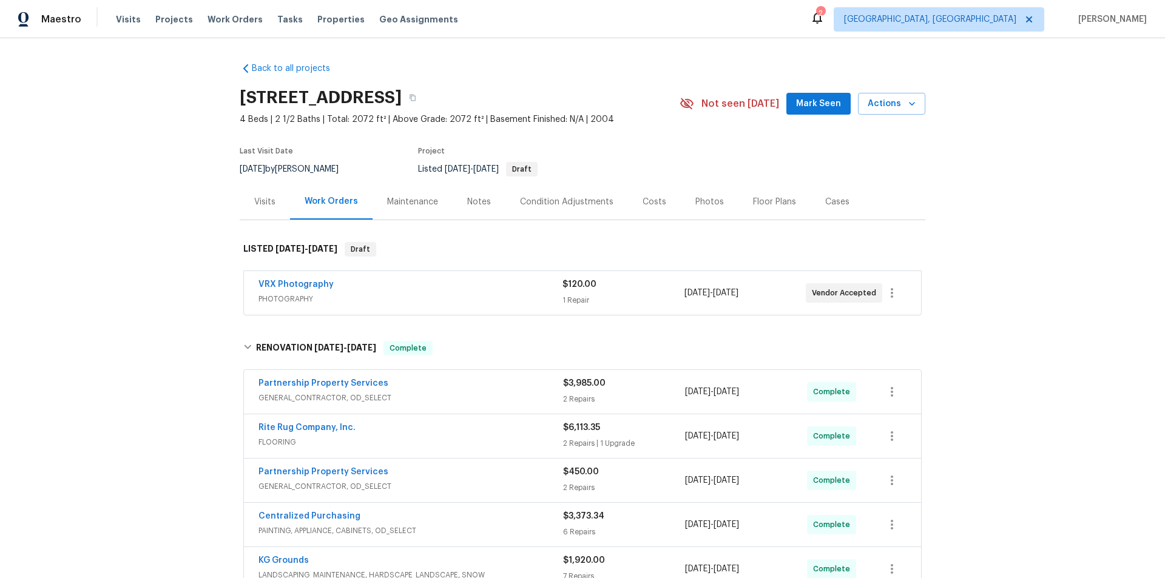
click at [155, 200] on div "Back to all projects [STREET_ADDRESS] 4 Beds | 2 1/2 Baths | Total: 2072 ft² | …" at bounding box center [582, 308] width 1165 height 540
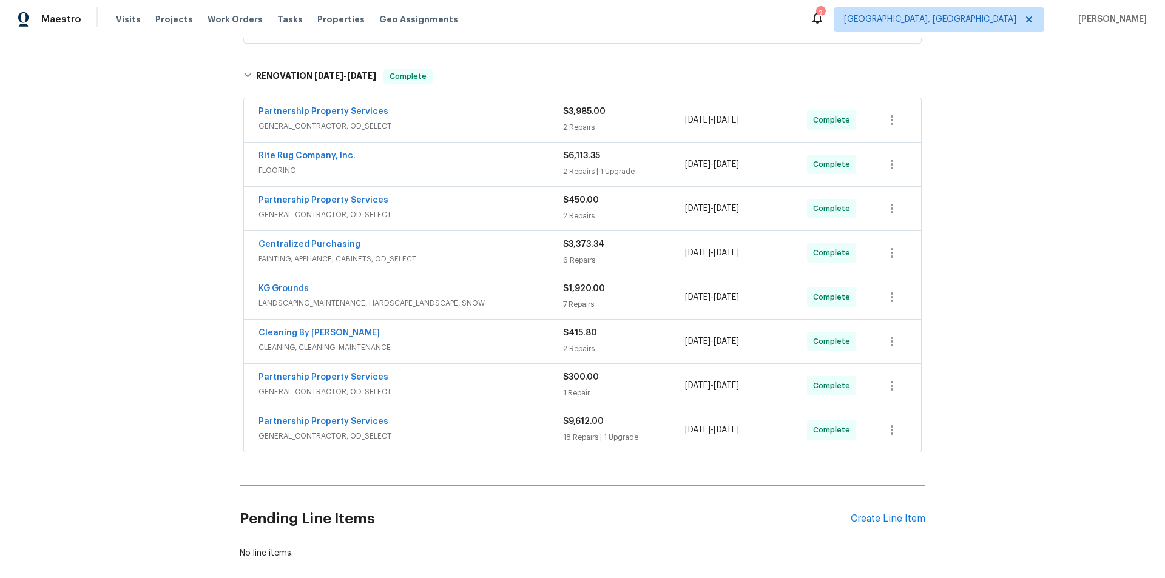
click at [132, 241] on div "Back to all projects [STREET_ADDRESS] 4 Beds | 2 1/2 Baths | Total: 2072 ft² | …" at bounding box center [582, 308] width 1165 height 540
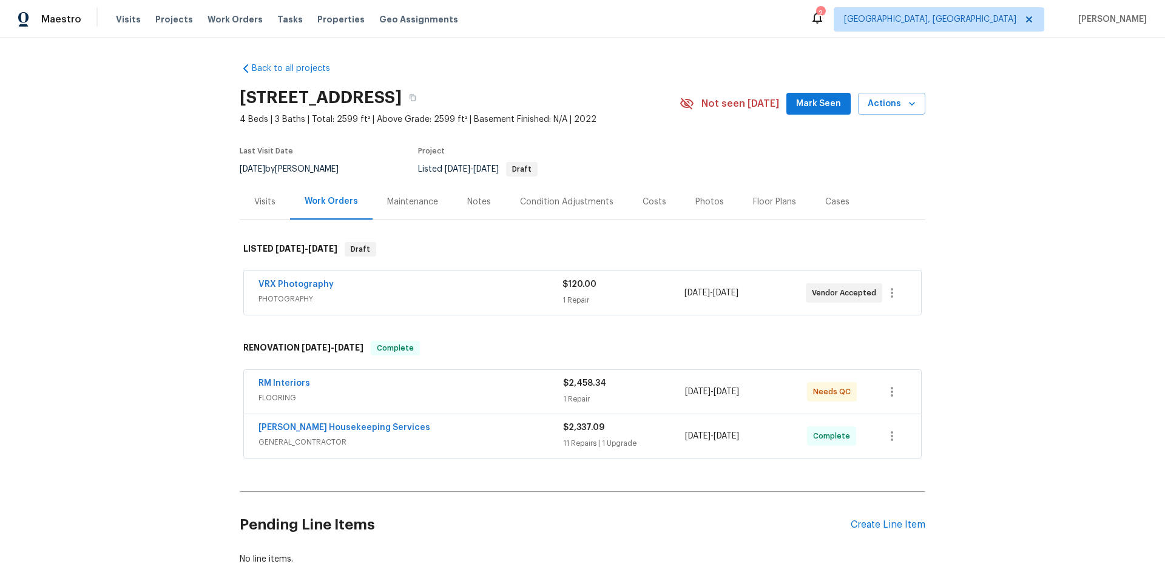
click at [183, 232] on div "Back to all projects [STREET_ADDRESS] 4 Beds | 3 Baths | Total: 2599 ft² | Abov…" at bounding box center [582, 308] width 1165 height 540
click at [117, 269] on div "Back to all projects [STREET_ADDRESS] 4 Beds | 3 Baths | Total: 2599 ft² | Abov…" at bounding box center [582, 308] width 1165 height 540
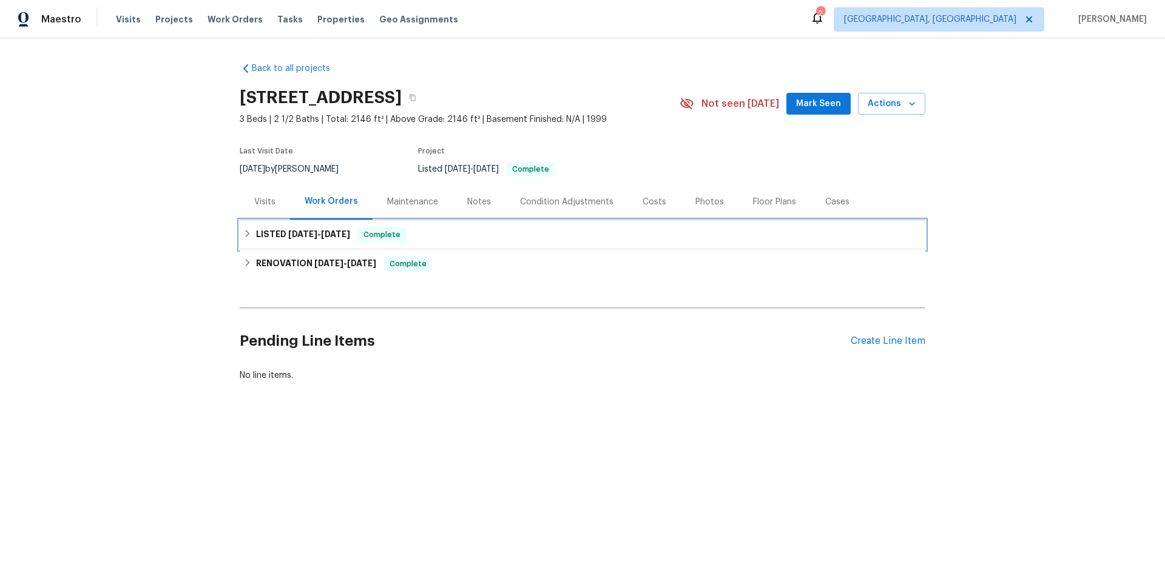
click at [272, 228] on h6 "LISTED [DATE] - [DATE]" at bounding box center [303, 235] width 94 height 15
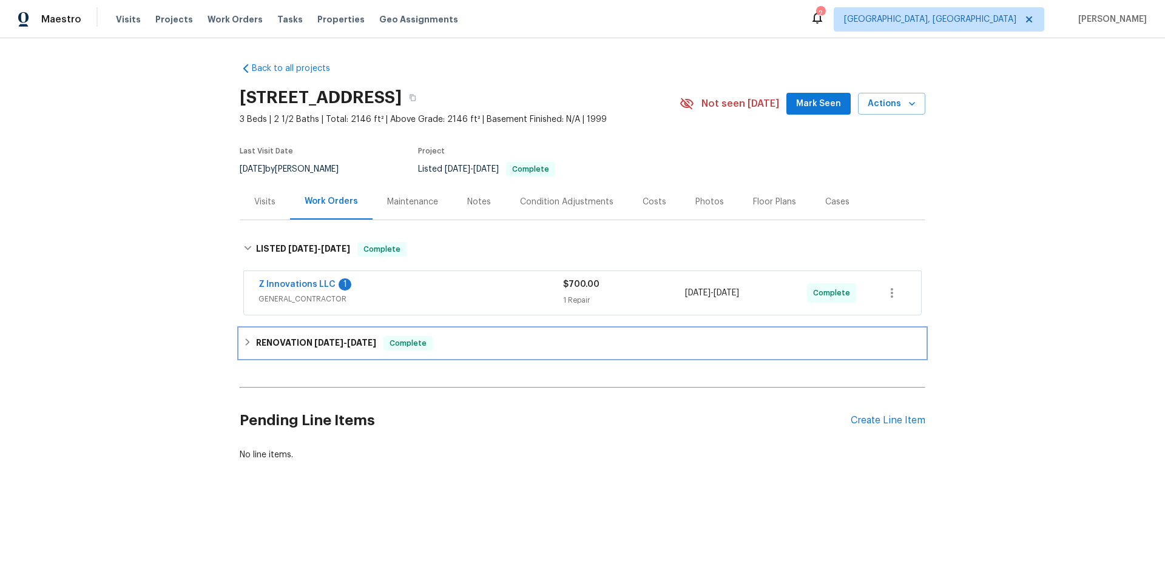
drag, startPoint x: 257, startPoint y: 329, endPoint x: 242, endPoint y: 343, distance: 20.6
click at [253, 342] on div "RENOVATION [DATE] - [DATE] Complete" at bounding box center [583, 343] width 686 height 29
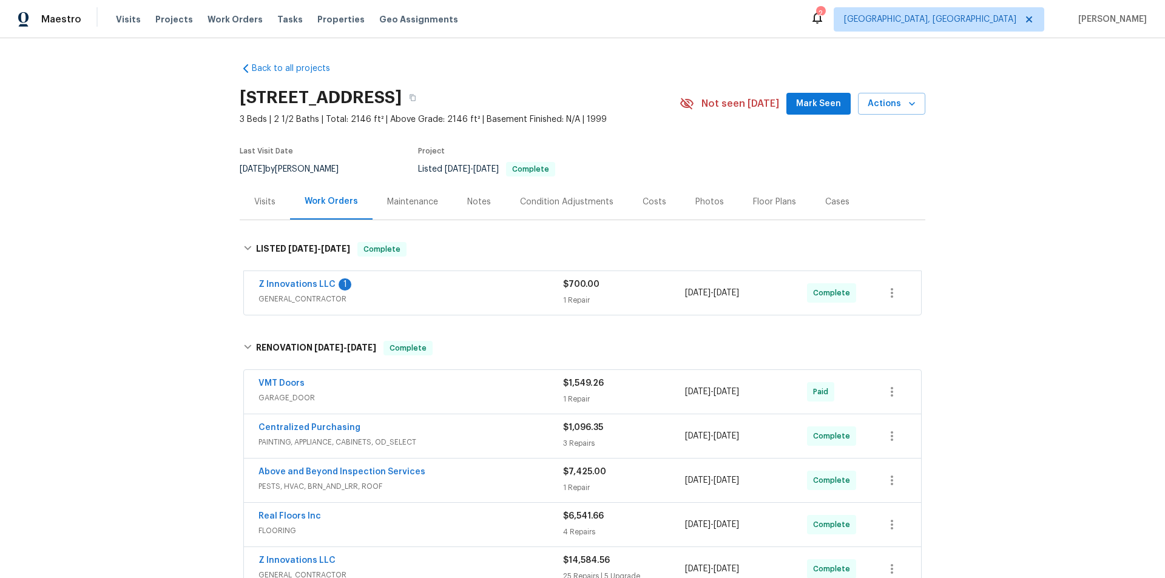
click at [193, 227] on div "Back to all projects [STREET_ADDRESS] 3 Beds | 2 1/2 Baths | Total: 2146 ft² | …" at bounding box center [582, 308] width 1165 height 540
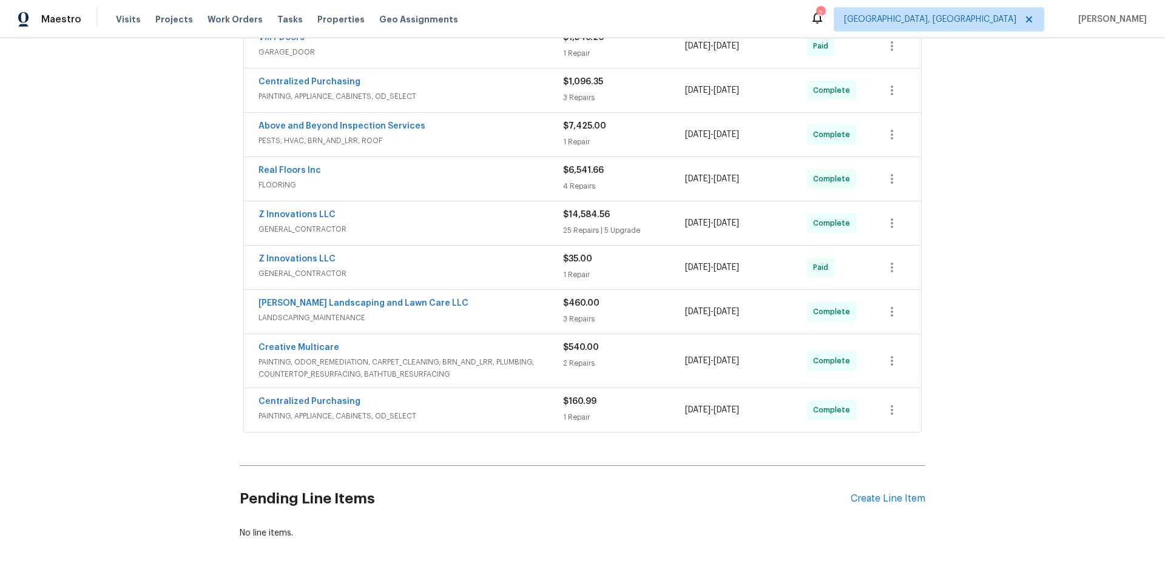
click at [152, 264] on div "Back to all projects [STREET_ADDRESS] 3 Beds | 2 1/2 Baths | Total: 2146 ft² | …" at bounding box center [582, 308] width 1165 height 540
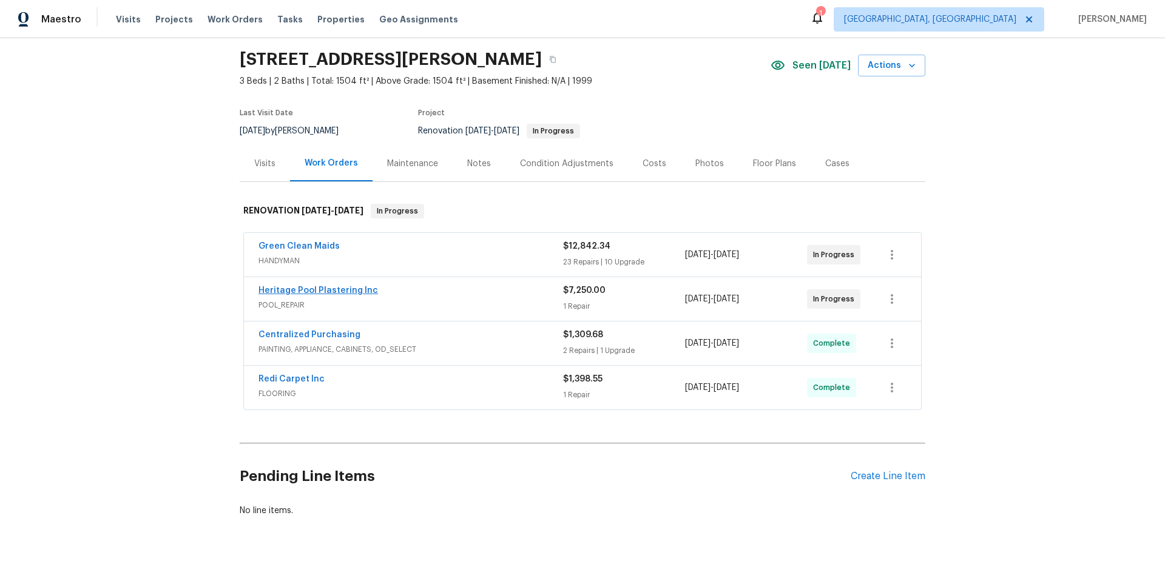
scroll to position [69, 0]
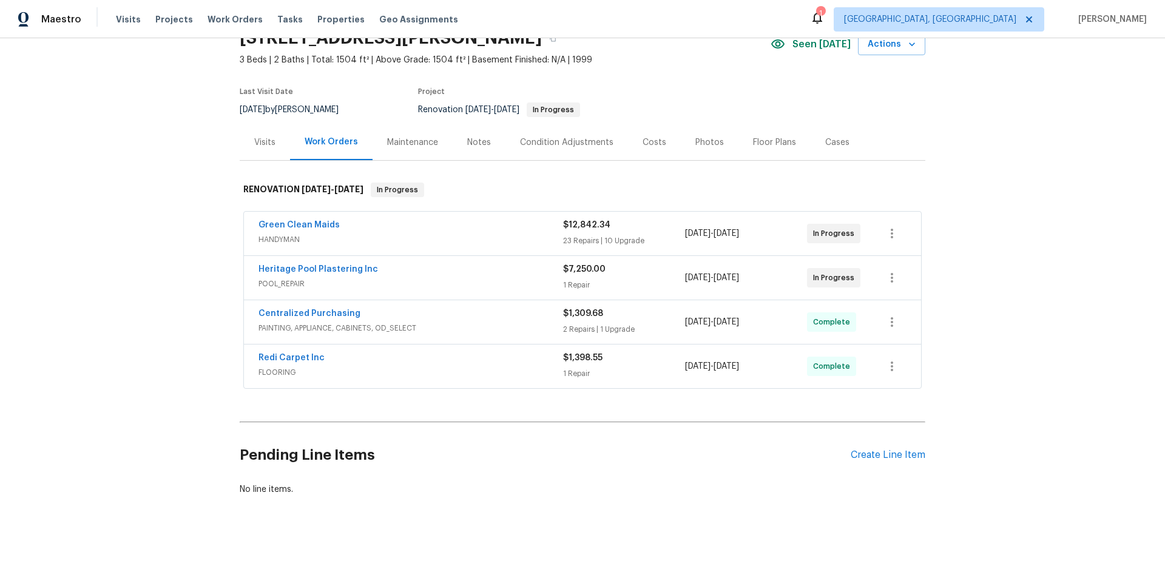
click at [169, 276] on div "Back to all projects 2753 Saigon Dr, Henderson, NV 89052 3 Beds | 2 Baths | Tot…" at bounding box center [582, 308] width 1165 height 540
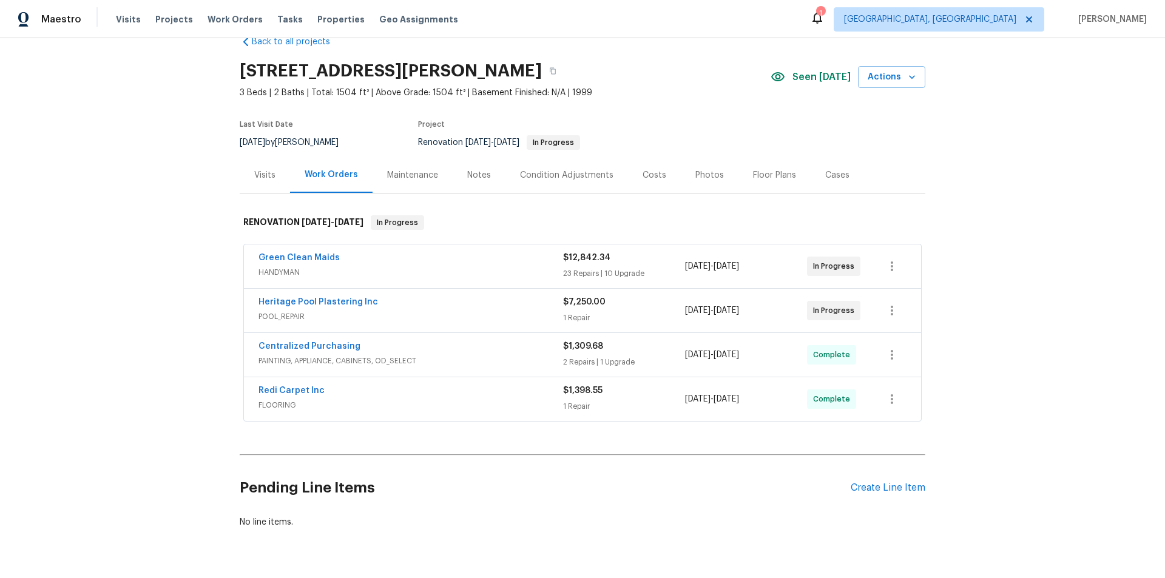
scroll to position [8, 0]
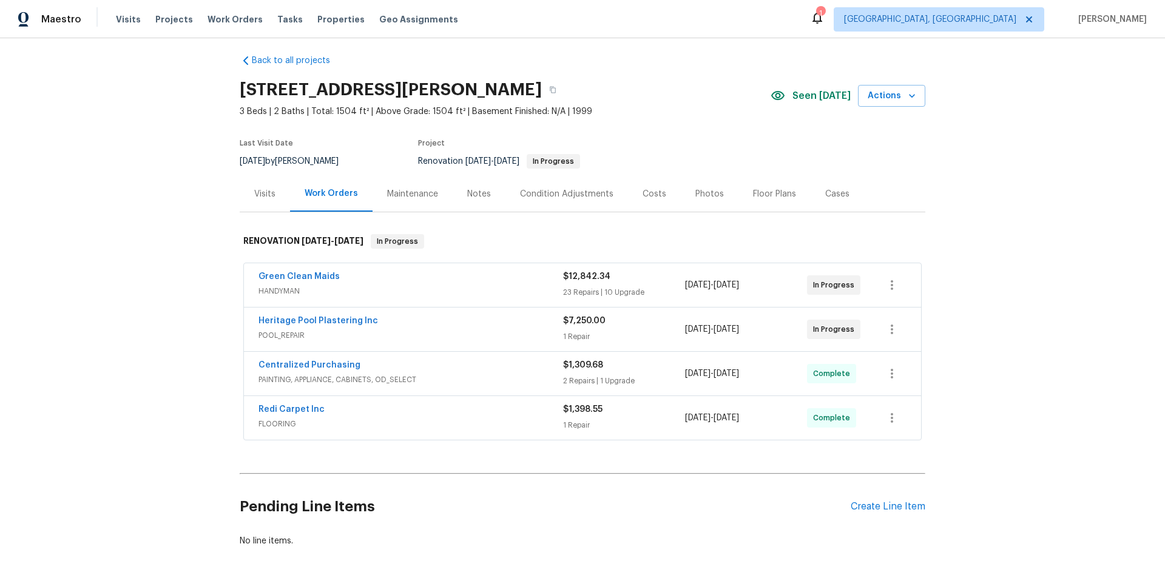
click at [175, 325] on div "Back to all projects 2753 Saigon Dr, Henderson, NV 89052 3 Beds | 2 Baths | Tot…" at bounding box center [582, 308] width 1165 height 540
click at [333, 331] on span "POOL_REPAIR" at bounding box center [410, 335] width 305 height 12
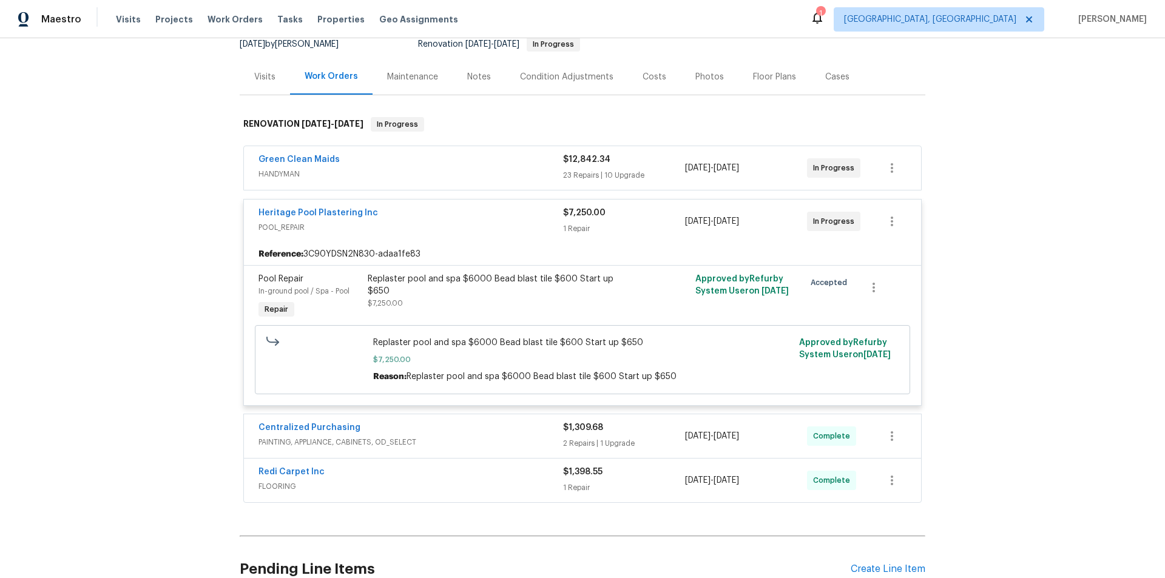
scroll to position [129, 0]
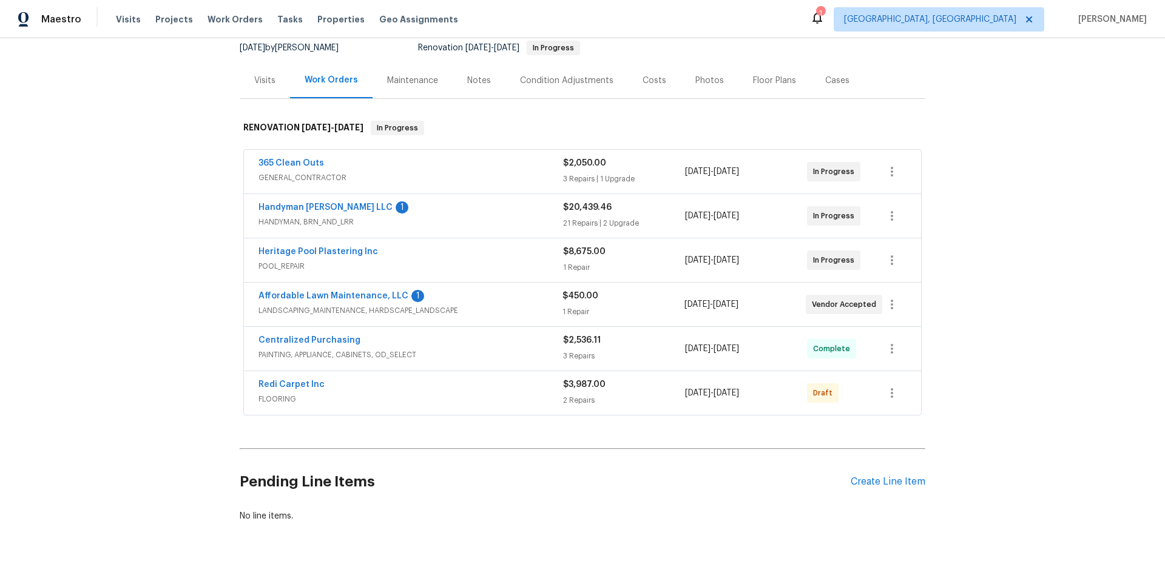
scroll to position [61, 0]
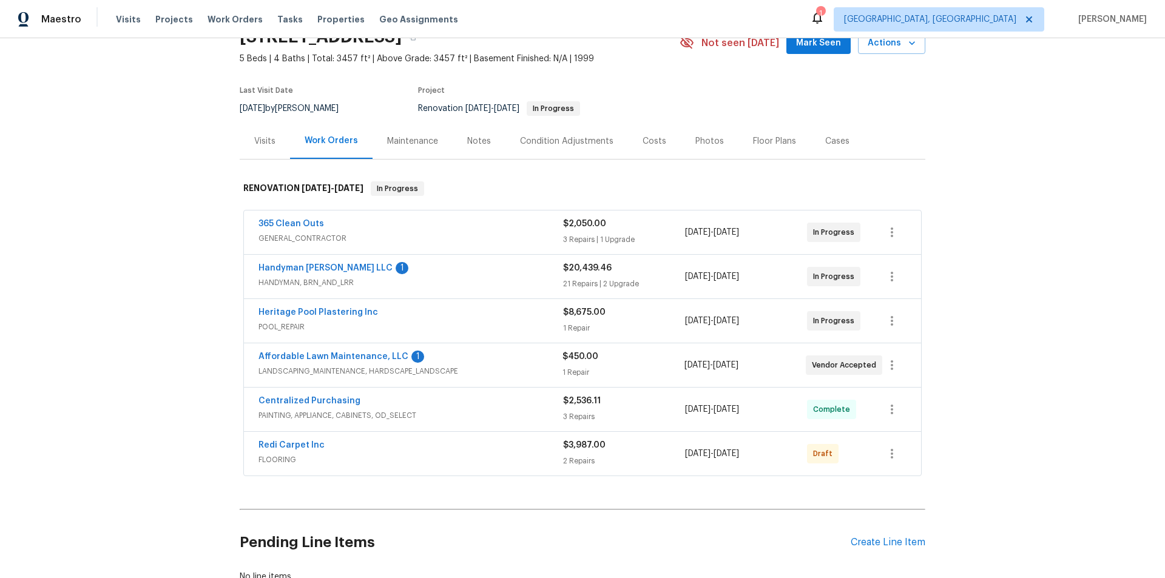
click at [150, 316] on div "Back to all projects [STREET_ADDRESS] 5 Beds | 4 Baths | Total: 3457 ft² | Abov…" at bounding box center [582, 308] width 1165 height 540
drag, startPoint x: 348, startPoint y: 312, endPoint x: 359, endPoint y: 376, distance: 64.5
click at [348, 312] on link "Heritage Pool Plastering Inc" at bounding box center [318, 312] width 120 height 8
